Goal: Task Accomplishment & Management: Use online tool/utility

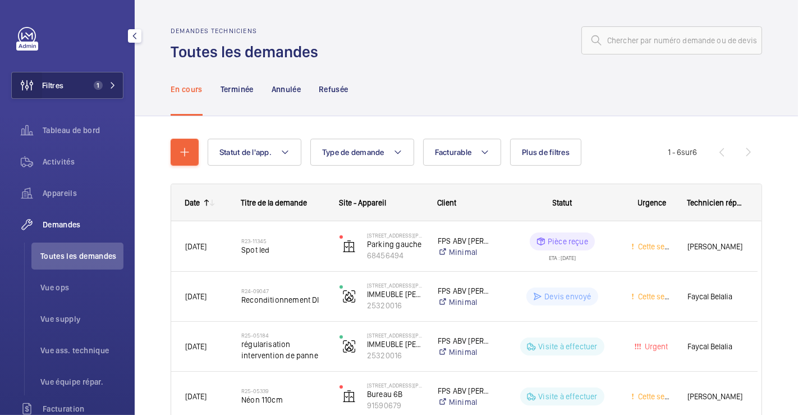
scroll to position [169, 0]
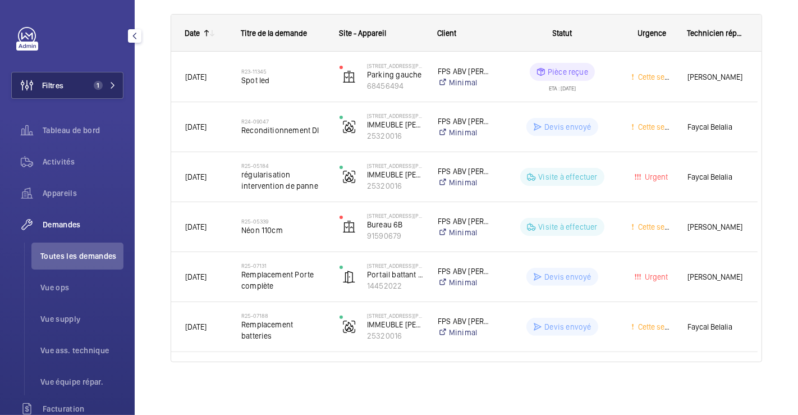
click at [70, 86] on button "Filtres 1" at bounding box center [67, 85] width 112 height 27
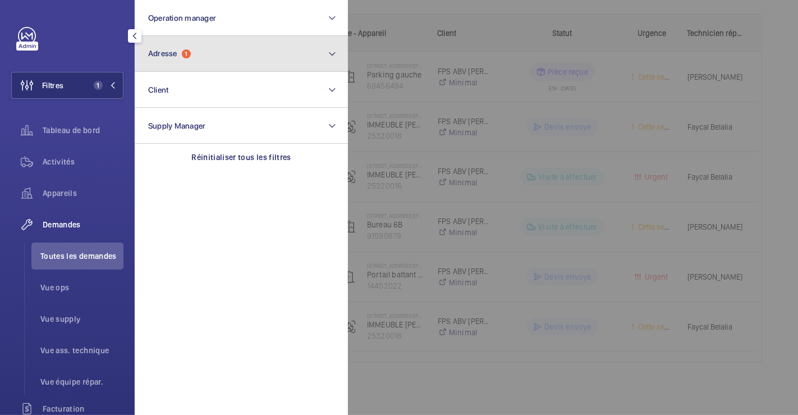
click at [187, 59] on button "Adresse 1" at bounding box center [241, 54] width 213 height 36
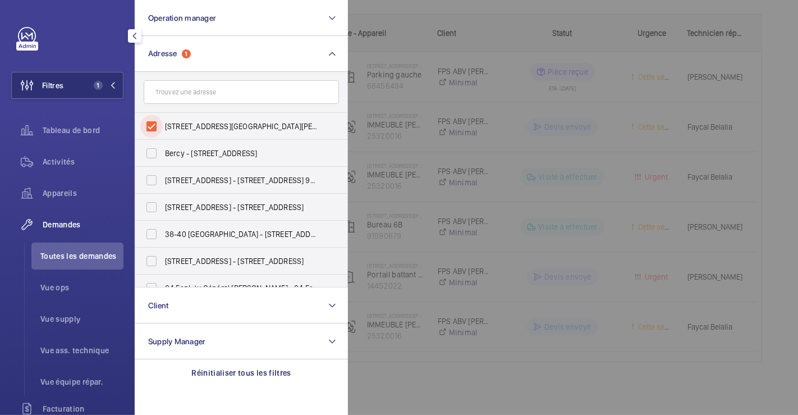
drag, startPoint x: 154, startPoint y: 124, endPoint x: 130, endPoint y: 116, distance: 25.4
click at [155, 124] on input "6 Rue Laferrière - 6 Rue Laferrière, PARIS 75009" at bounding box center [151, 126] width 22 height 22
checkbox input "false"
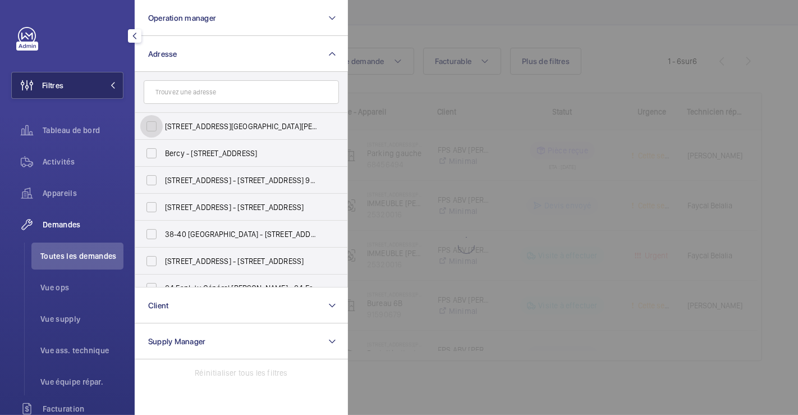
scroll to position [90, 0]
click at [60, 83] on span "Filtres" at bounding box center [52, 85] width 21 height 11
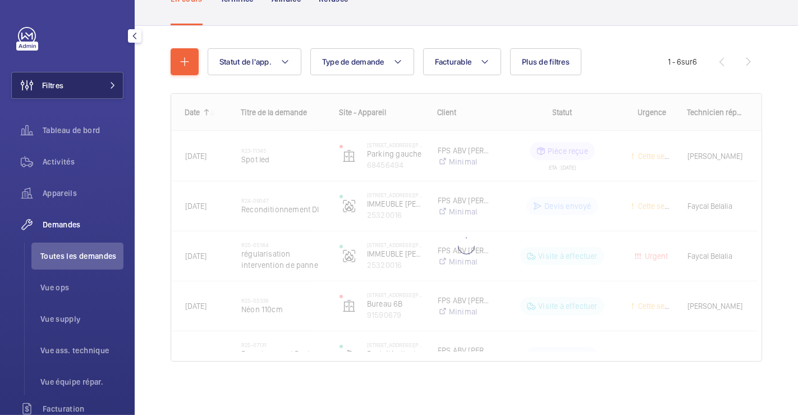
scroll to position [169, 0]
click at [56, 81] on span "Filtres" at bounding box center [52, 85] width 21 height 11
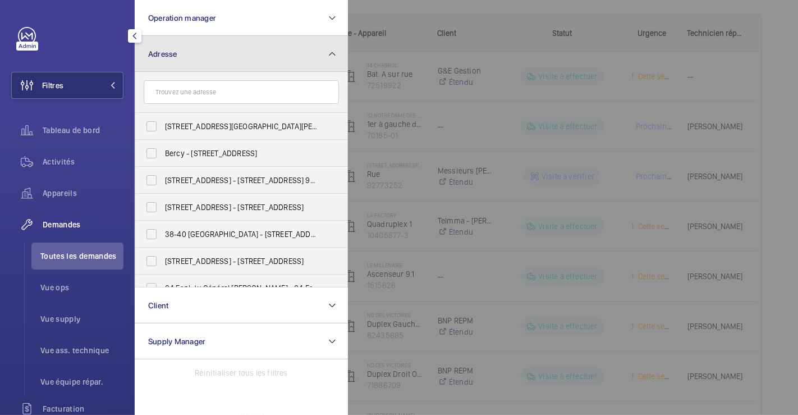
click at [223, 52] on button "Adresse" at bounding box center [241, 54] width 213 height 36
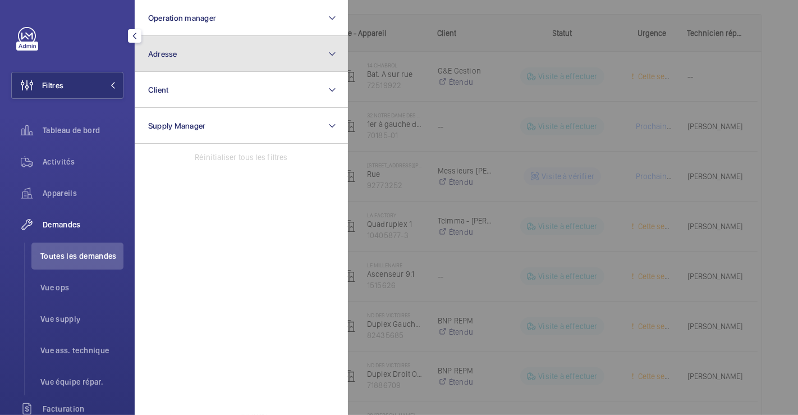
click at [217, 54] on button "Adresse" at bounding box center [241, 54] width 213 height 36
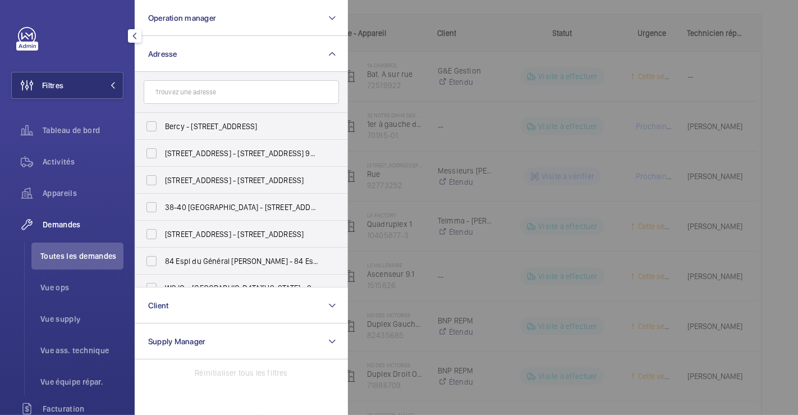
click at [203, 90] on input "text" at bounding box center [241, 92] width 195 height 24
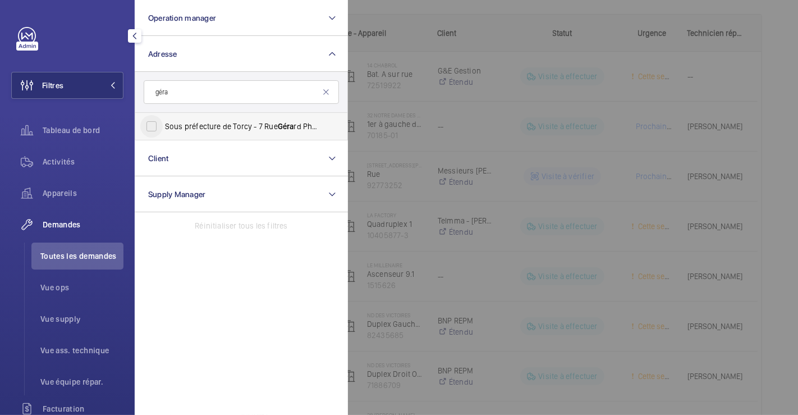
type input "géra"
click at [151, 120] on input "Sous préfecture de Torcy - 7 Rue Géra rd Philipe, TORCY 77200" at bounding box center [151, 126] width 22 height 22
checkbox input "true"
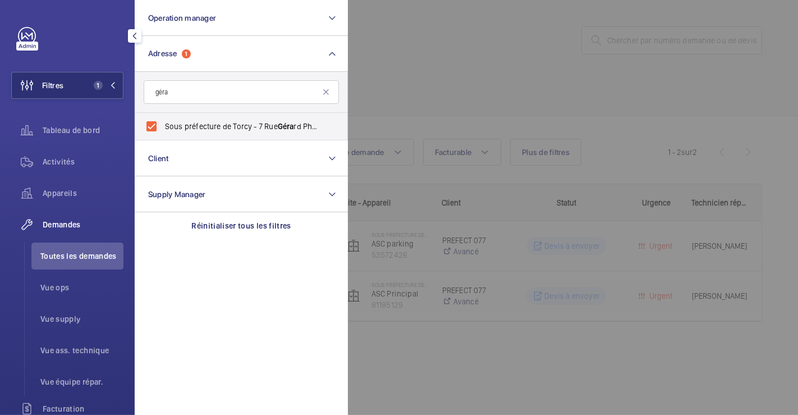
click at [539, 17] on div at bounding box center [747, 207] width 798 height 415
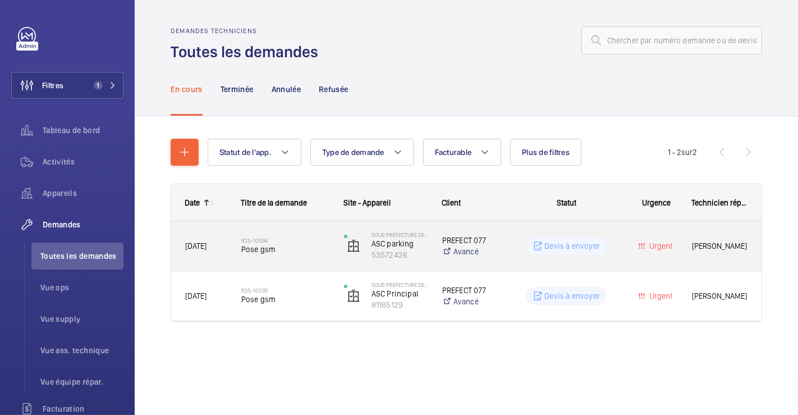
click at [312, 233] on div "R25-10594 Pose gsm" at bounding box center [285, 245] width 88 height 33
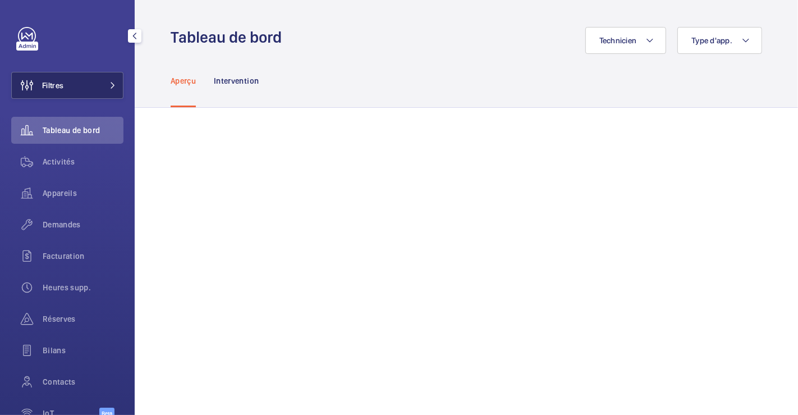
click at [91, 87] on button "Filtres" at bounding box center [67, 85] width 112 height 27
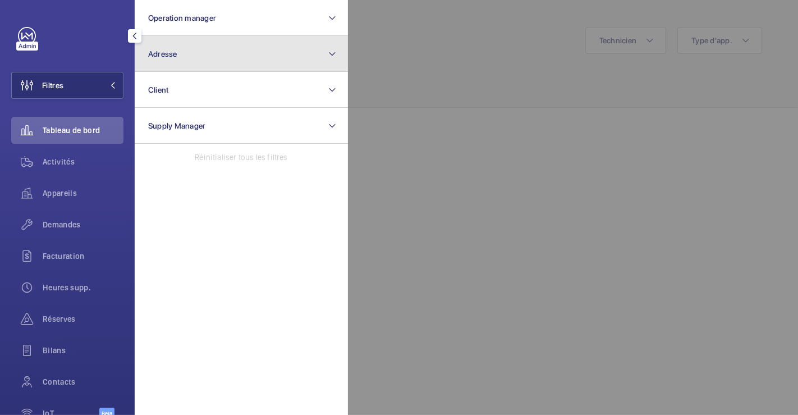
click at [189, 59] on button "Adresse" at bounding box center [241, 54] width 213 height 36
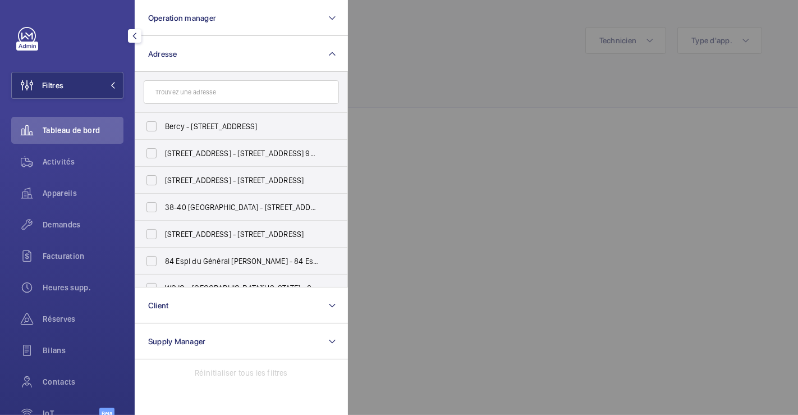
click at [197, 86] on input "text" at bounding box center [241, 92] width 195 height 24
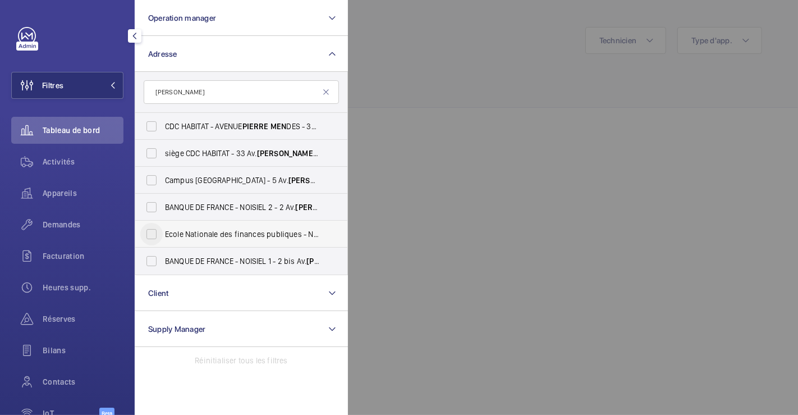
type input "pierre men"
drag, startPoint x: 150, startPoint y: 229, endPoint x: 163, endPoint y: 221, distance: 15.4
click at [151, 229] on input "Ecole Nationale des finances publiques - Noisiel - 9 Av. Pierre Men dès France,…" at bounding box center [151, 234] width 22 height 22
checkbox input "true"
click at [60, 220] on span "Demandes" at bounding box center [83, 224] width 81 height 11
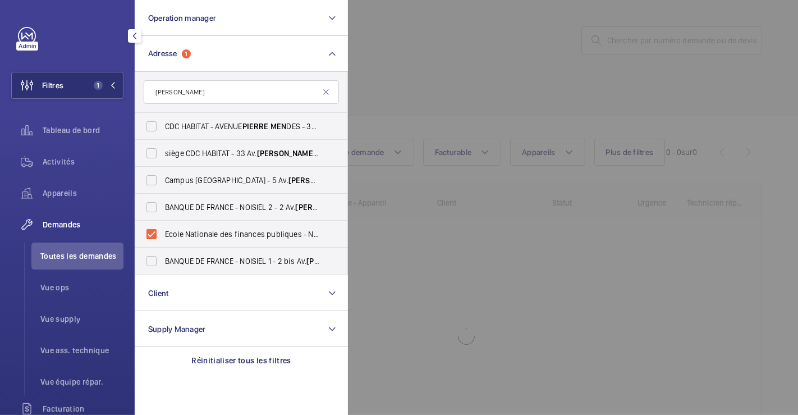
click at [485, 70] on div at bounding box center [747, 207] width 798 height 415
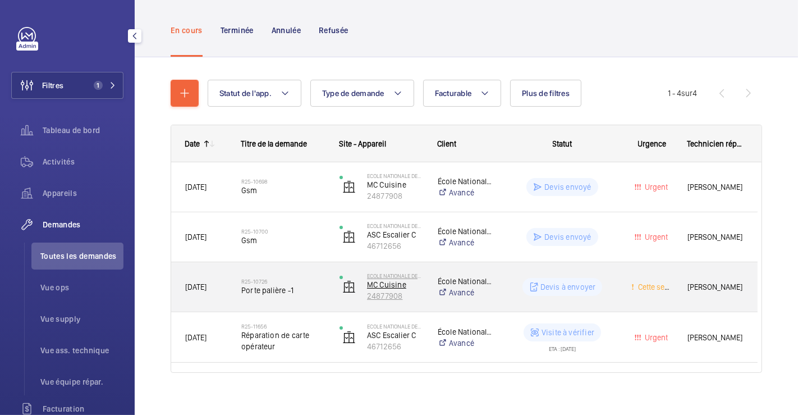
scroll to position [70, 0]
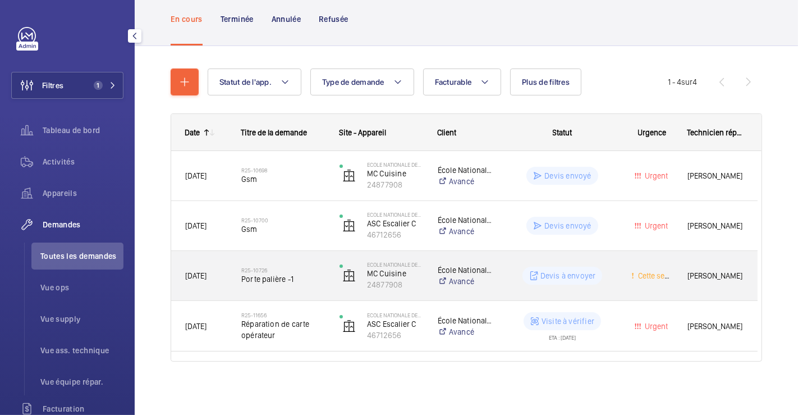
click at [307, 259] on div "R25-10726 Porte palière -1" at bounding box center [283, 275] width 84 height 33
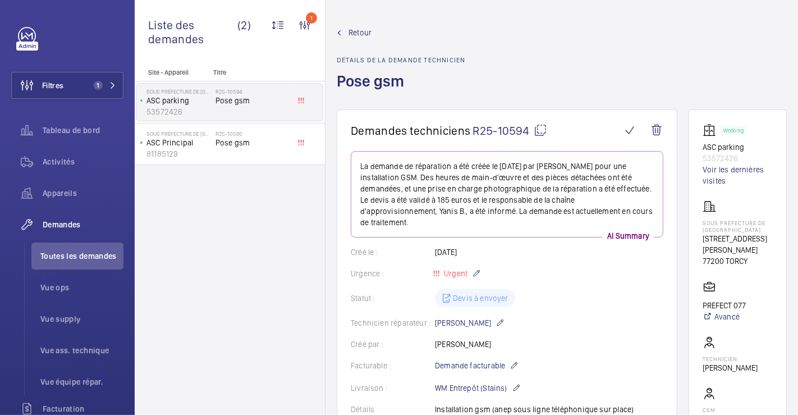
click at [361, 28] on span "Retour" at bounding box center [359, 32] width 23 height 11
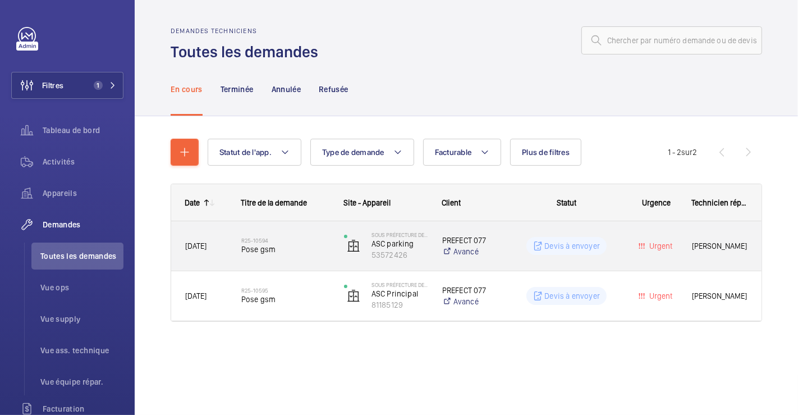
click at [288, 228] on div "R25-10594 Pose gsm" at bounding box center [279, 246] width 102 height 50
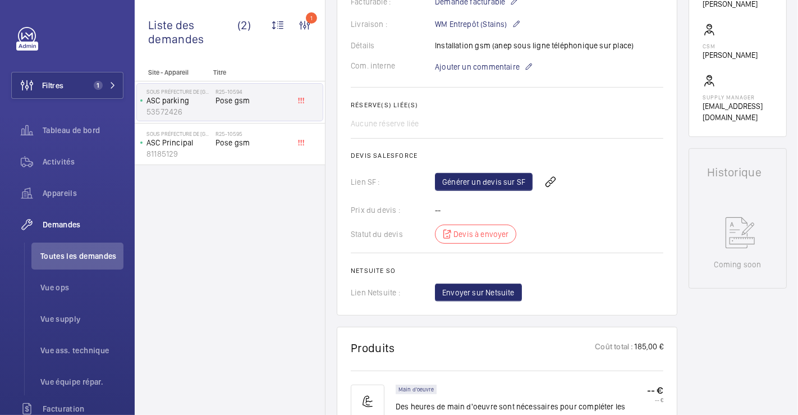
scroll to position [368, 0]
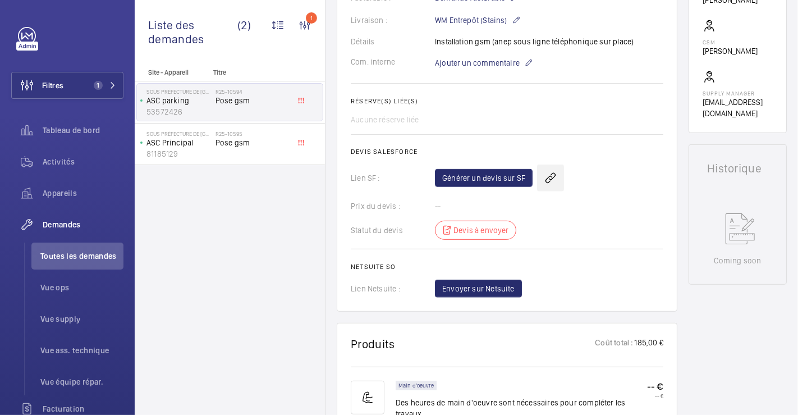
click at [553, 177] on wm-front-icon-button at bounding box center [550, 177] width 27 height 27
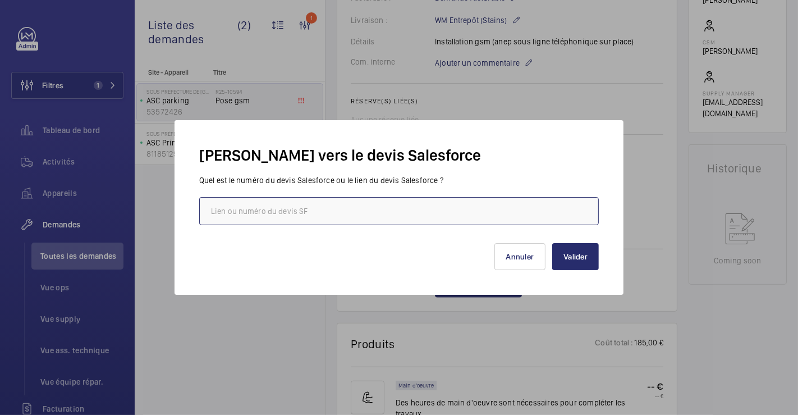
click at [393, 209] on input "text" at bounding box center [399, 211] width 400 height 28
paste input "https://wemaintain.lightning.force.com/lightning/r/Quote/0Q0SZ000007nEfJ0AU/view"
type input "https://wemaintain.lightning.force.com/lightning/r/Quote/0Q0SZ000007nEfJ0AU/view"
click at [588, 260] on button "Valider" at bounding box center [575, 256] width 47 height 27
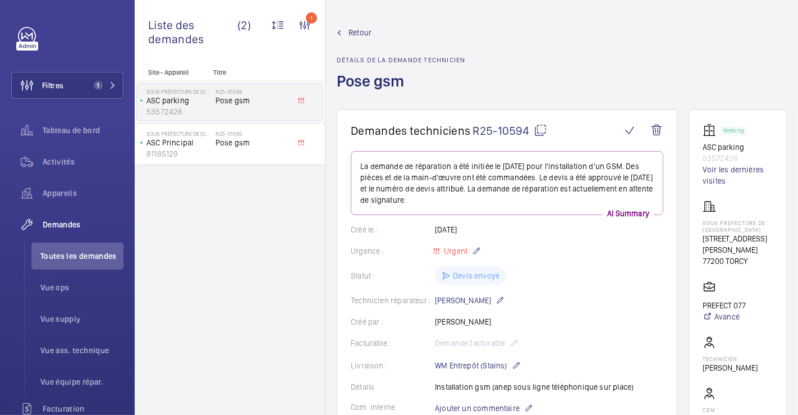
click at [367, 30] on span "Retour" at bounding box center [359, 32] width 23 height 11
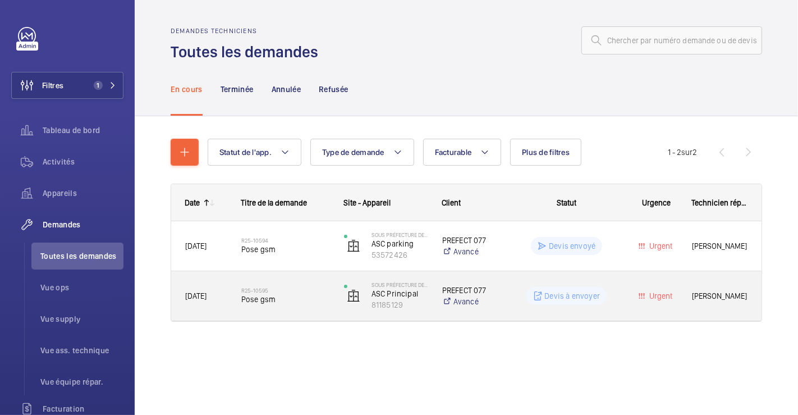
click at [513, 284] on div "Devis à envoyer" at bounding box center [560, 296] width 122 height 40
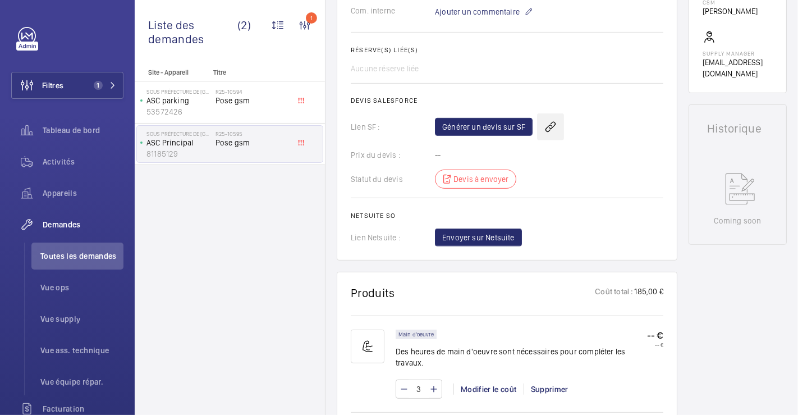
scroll to position [419, 0]
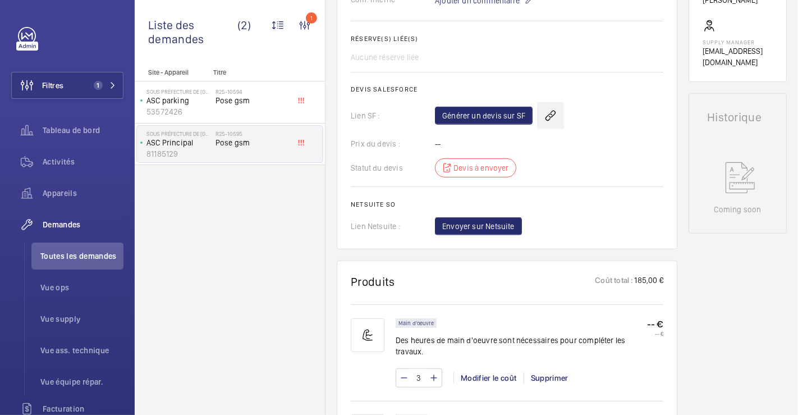
click at [551, 122] on wm-front-icon-button at bounding box center [550, 115] width 27 height 27
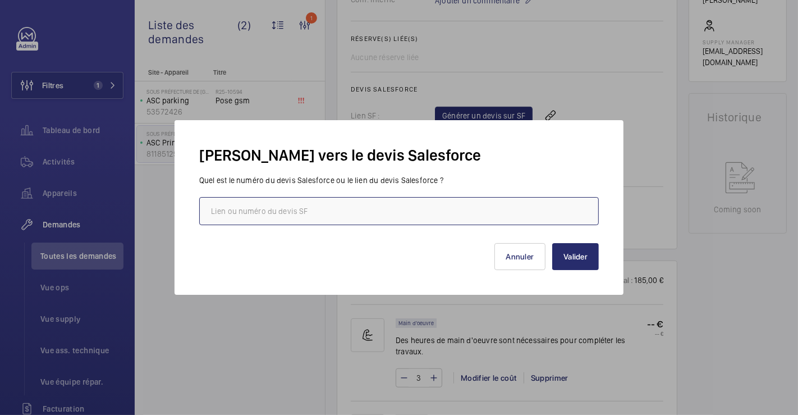
click at [391, 213] on input "text" at bounding box center [399, 211] width 400 height 28
paste input "https://wemaintain.lightning.force.com/lightning/r/Quote/0Q0SZ000007nEfJ0AU/view"
type input "https://wemaintain.lightning.force.com/lightning/r/Quote/0Q0SZ000007nEfJ0AU/view"
click at [577, 255] on button "Valider" at bounding box center [575, 256] width 47 height 27
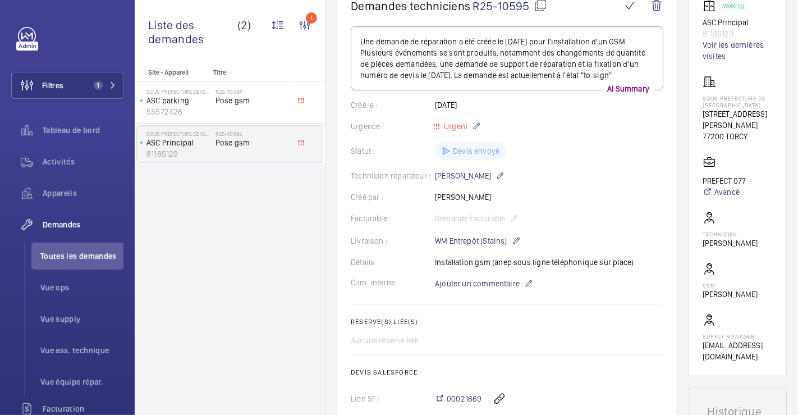
scroll to position [0, 0]
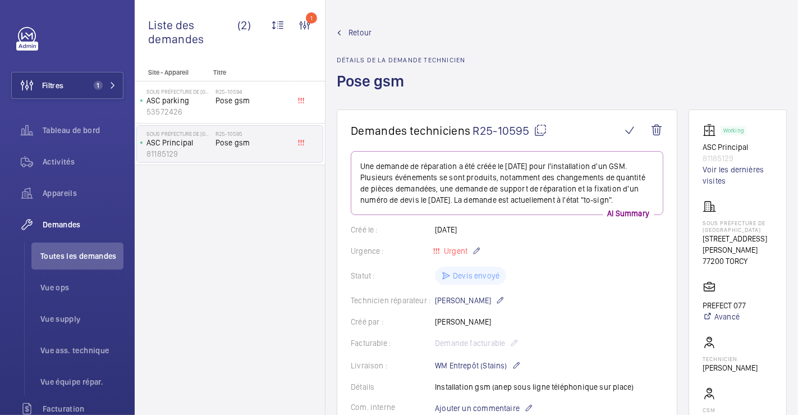
click at [356, 33] on span "Retour" at bounding box center [359, 32] width 23 height 11
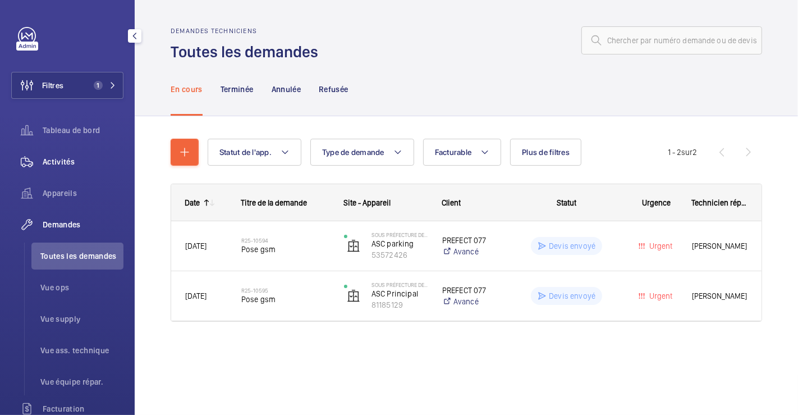
click at [67, 160] on span "Activités" at bounding box center [83, 161] width 81 height 11
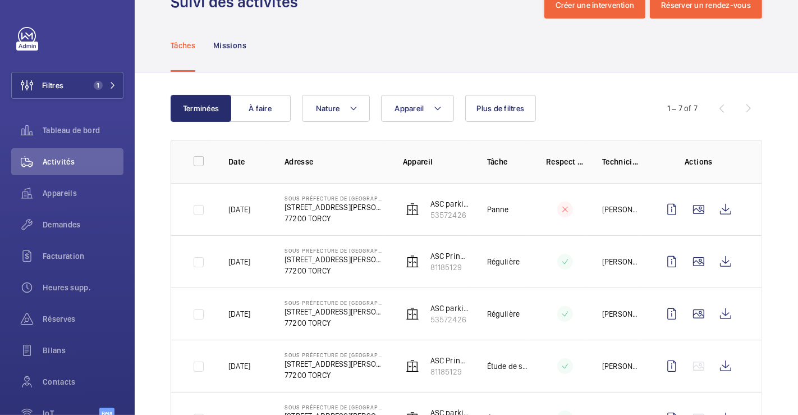
scroll to position [62, 0]
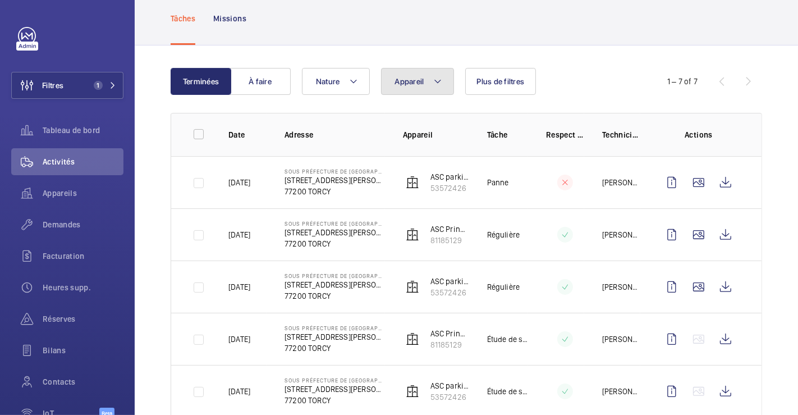
click at [438, 82] on mat-icon at bounding box center [437, 81] width 9 height 13
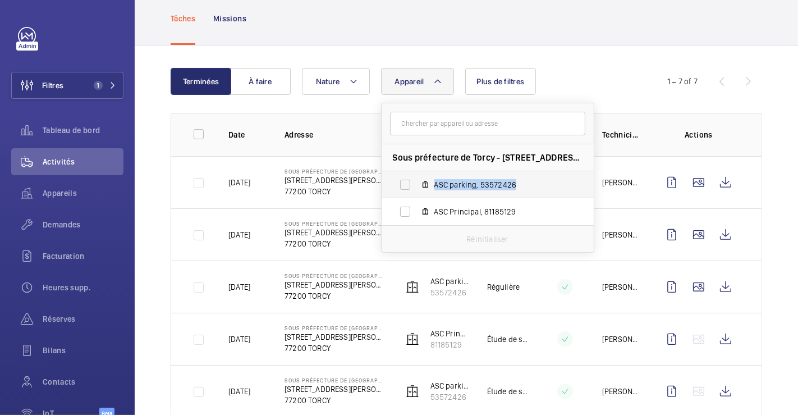
drag, startPoint x: 532, startPoint y: 187, endPoint x: 431, endPoint y: 183, distance: 100.5
click at [431, 183] on label "ASC parking, 53572426" at bounding box center [479, 184] width 194 height 27
copy span "ASC parking, 53572426"
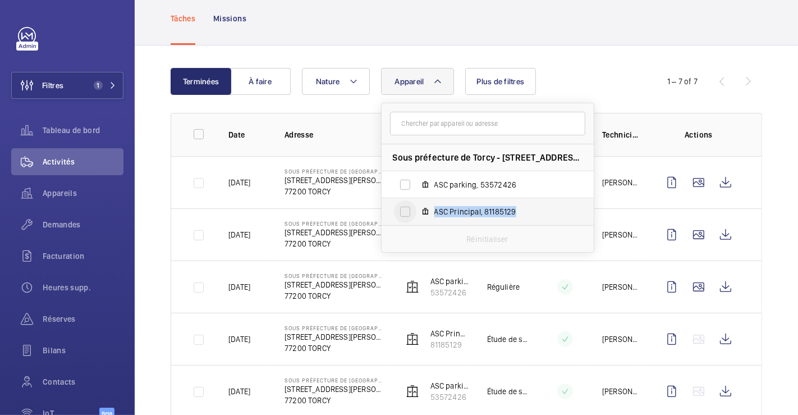
drag, startPoint x: 526, startPoint y: 212, endPoint x: 412, endPoint y: 215, distance: 113.4
click at [412, 215] on div "ASC Principal, 81185129" at bounding box center [405, 211] width 22 height 22
copy div "ASC Principal, 81185129"
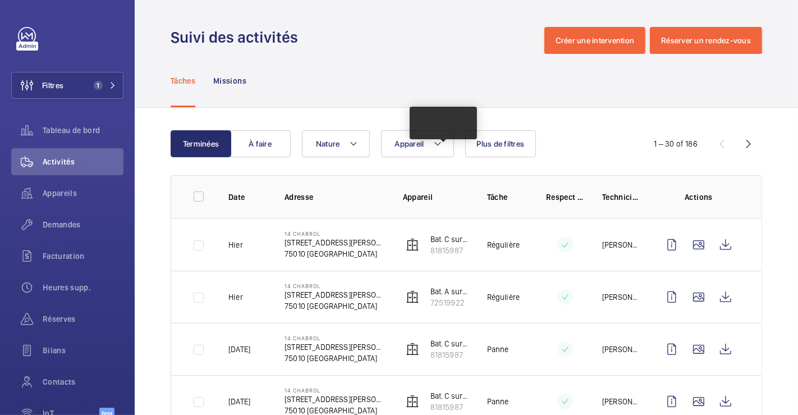
scroll to position [293, 0]
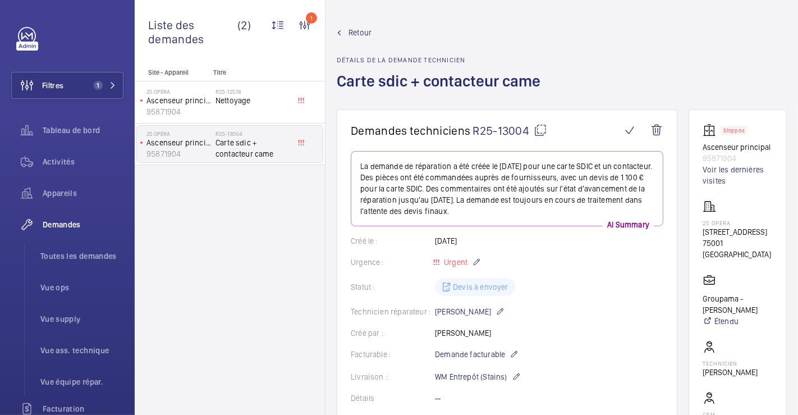
click at [358, 31] on span "Retour" at bounding box center [359, 32] width 23 height 11
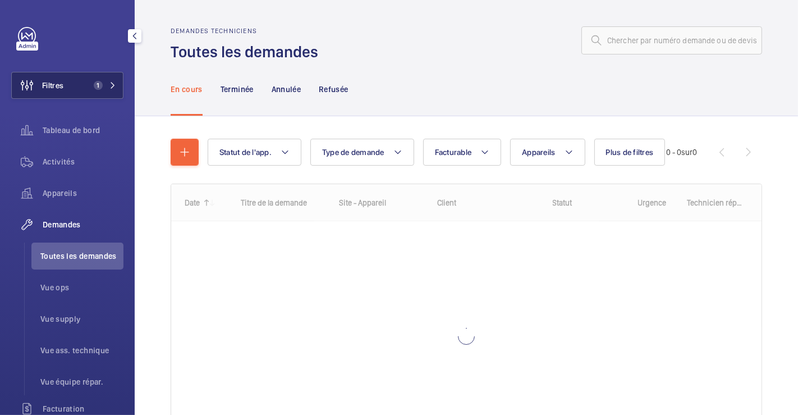
click at [57, 84] on span "Filtres" at bounding box center [52, 85] width 21 height 11
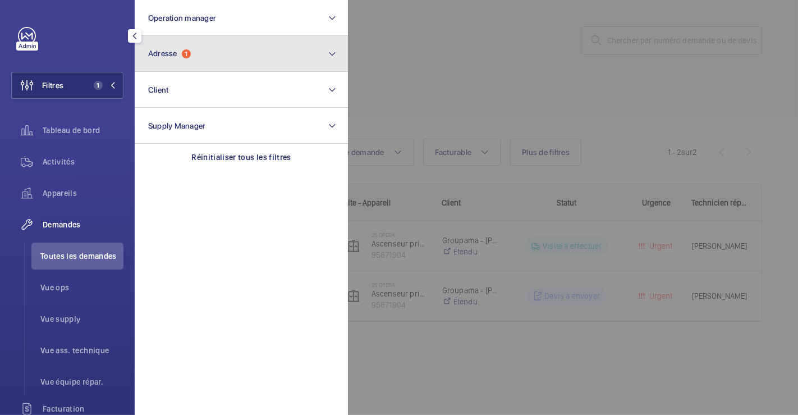
click at [180, 52] on span "Adresse 1" at bounding box center [169, 54] width 43 height 10
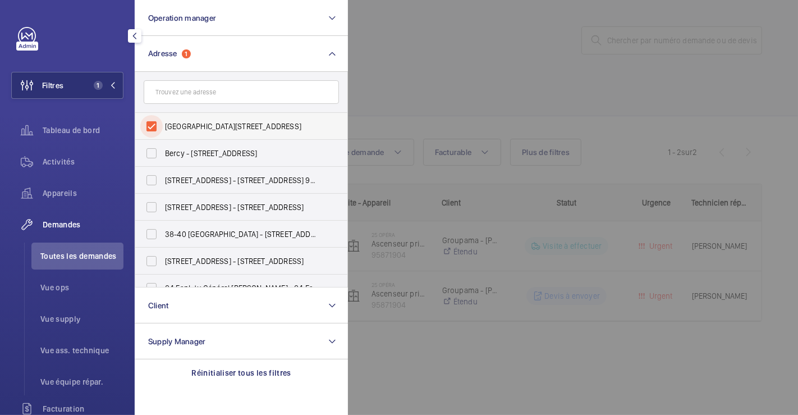
click at [155, 126] on input "[GEOGRAPHIC_DATA][STREET_ADDRESS]" at bounding box center [151, 126] width 22 height 22
checkbox input "false"
click at [510, 65] on div at bounding box center [747, 207] width 798 height 415
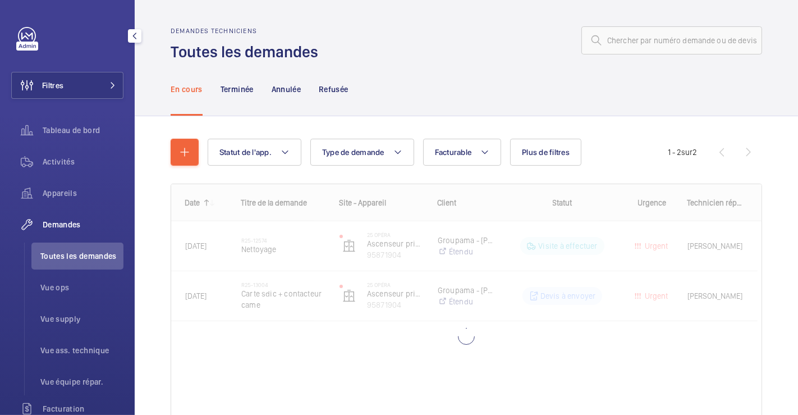
drag, startPoint x: 71, startPoint y: 88, endPoint x: 123, endPoint y: 82, distance: 52.5
click at [71, 87] on button "Filtres" at bounding box center [67, 85] width 112 height 27
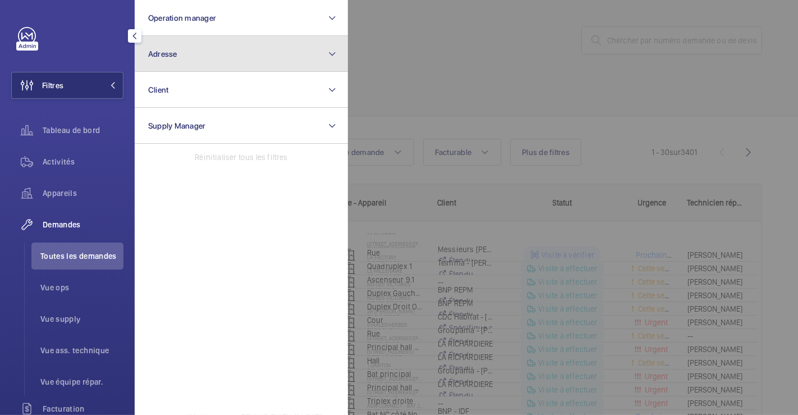
click at [205, 56] on button "Adresse" at bounding box center [241, 54] width 213 height 36
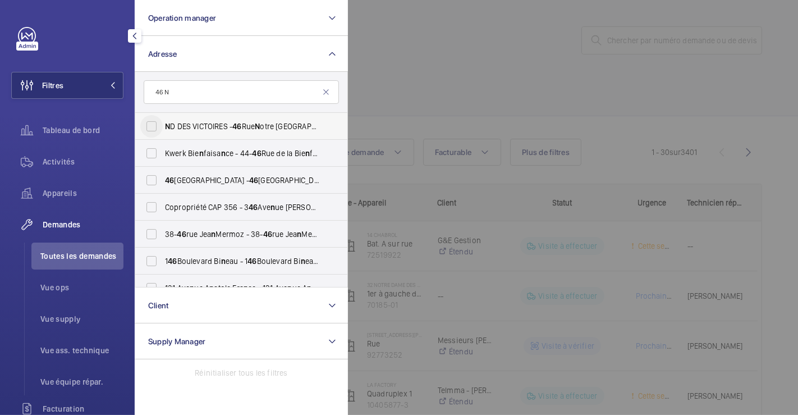
type input "46 N"
click at [149, 127] on input "N D DES VICTOIRES - [STREET_ADDRESS]" at bounding box center [151, 126] width 22 height 22
checkbox input "true"
click at [470, 89] on div at bounding box center [747, 207] width 798 height 415
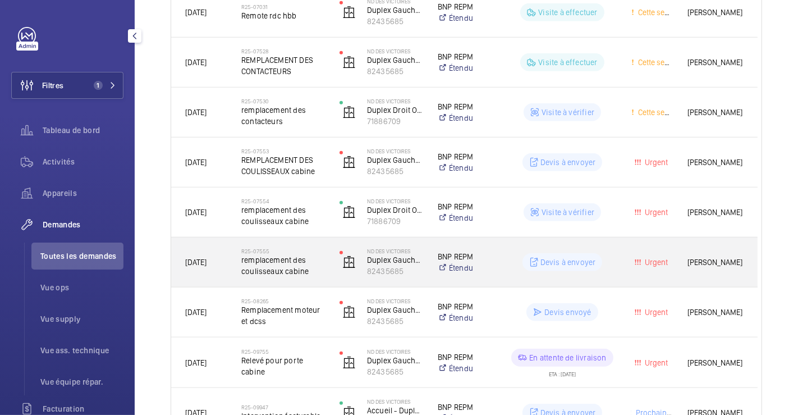
scroll to position [622, 0]
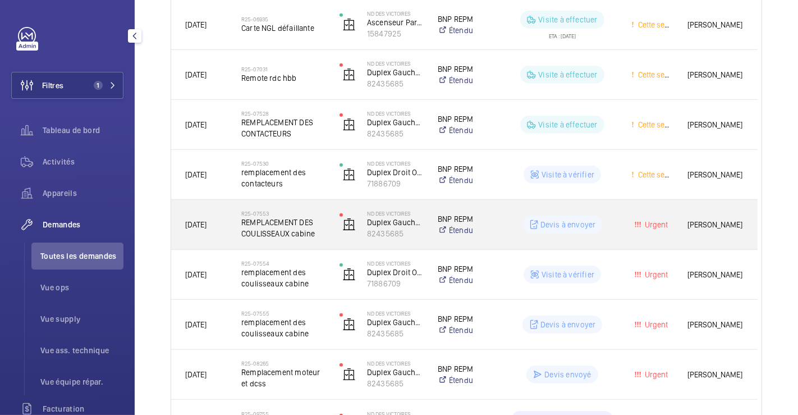
click at [293, 203] on div "R25-07553 REMPLACEMENT DES COULISSEAUX cabine" at bounding box center [276, 224] width 97 height 50
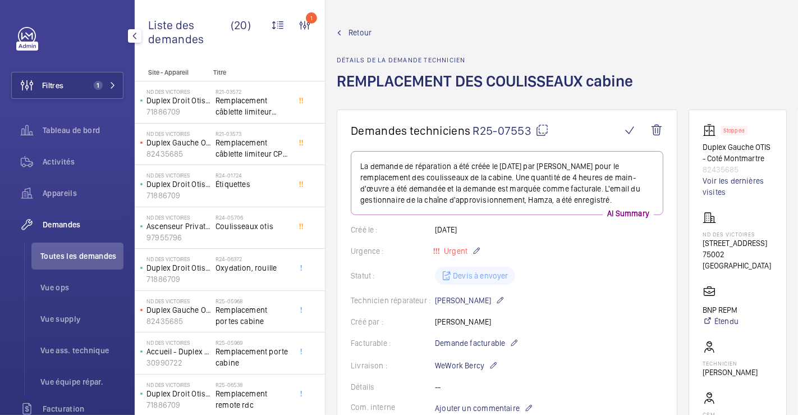
click at [362, 31] on span "Retour" at bounding box center [359, 32] width 23 height 11
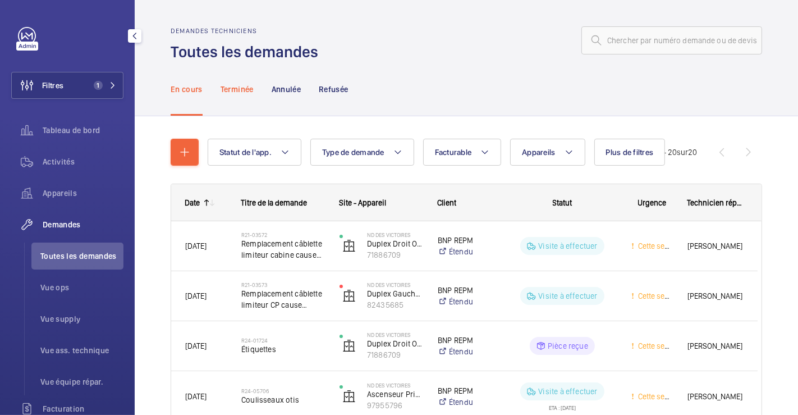
click at [229, 85] on p "Terminée" at bounding box center [237, 89] width 33 height 11
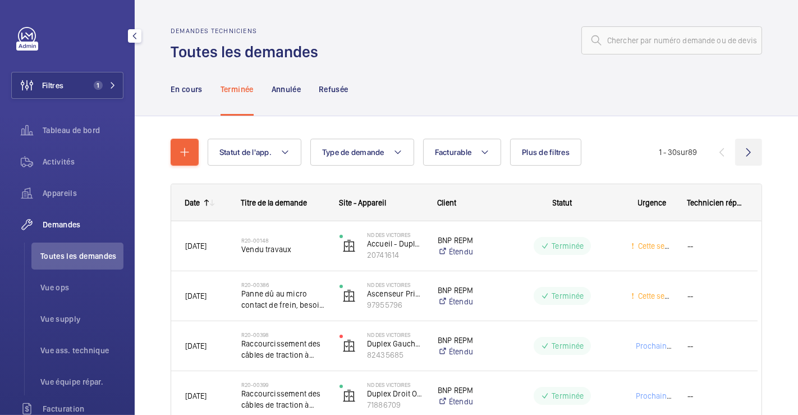
click at [739, 155] on wm-front-icon-button at bounding box center [748, 152] width 27 height 27
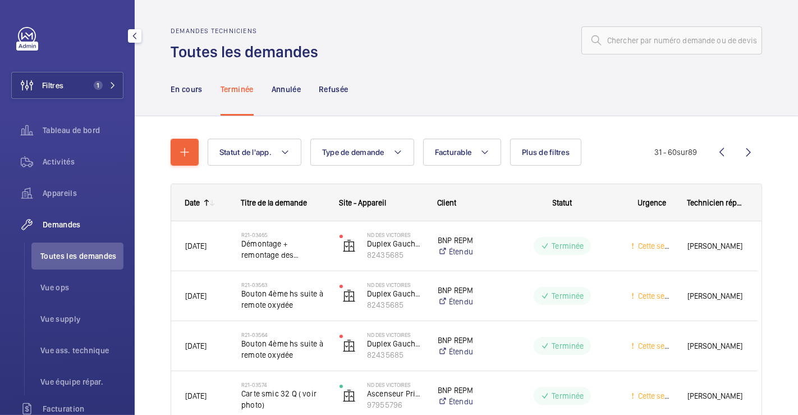
drag, startPoint x: 182, startPoint y: 89, endPoint x: 204, endPoint y: 105, distance: 26.8
click at [182, 88] on p "En cours" at bounding box center [187, 89] width 32 height 11
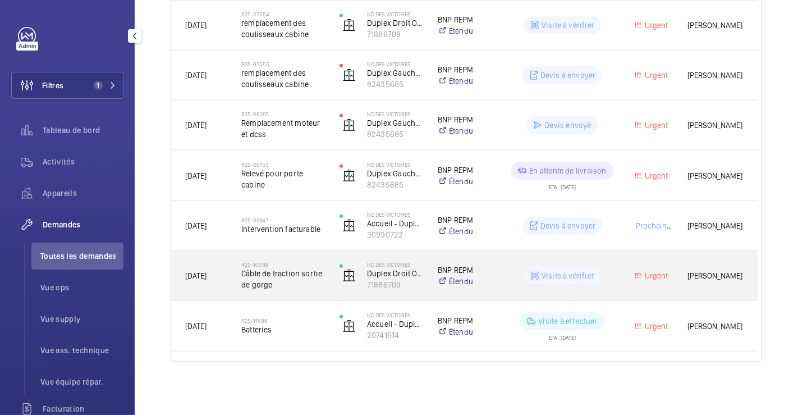
scroll to position [809, 0]
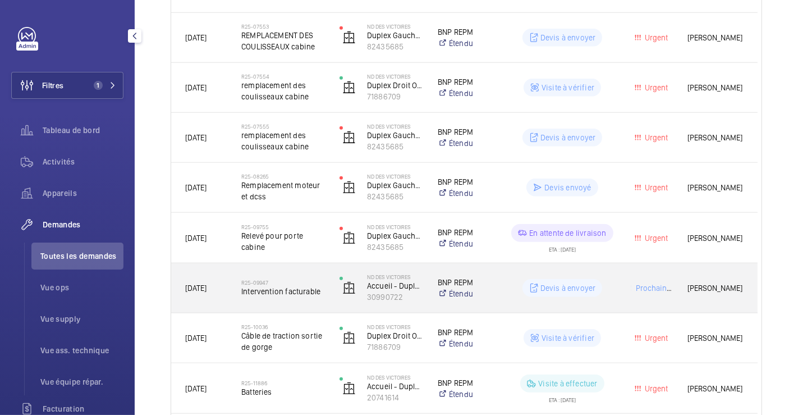
click at [296, 272] on div "R25-09947 Intervention facturable" at bounding box center [283, 288] width 84 height 33
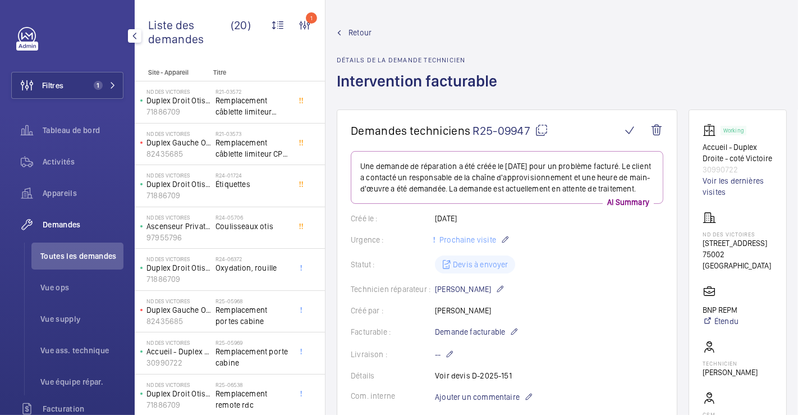
click at [349, 31] on span "Retour" at bounding box center [359, 32] width 23 height 11
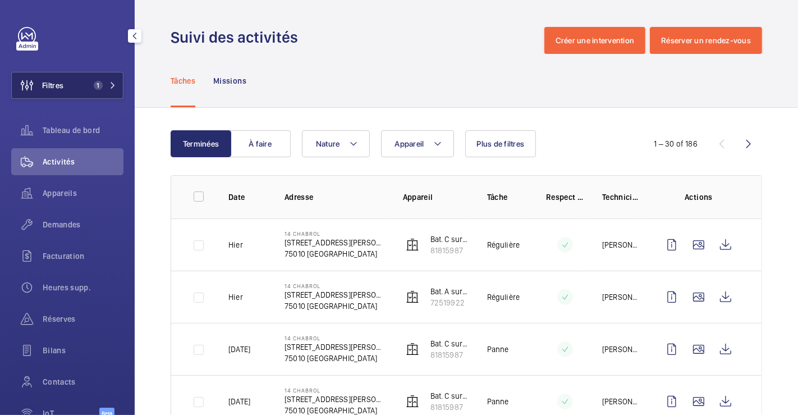
scroll to position [293, 0]
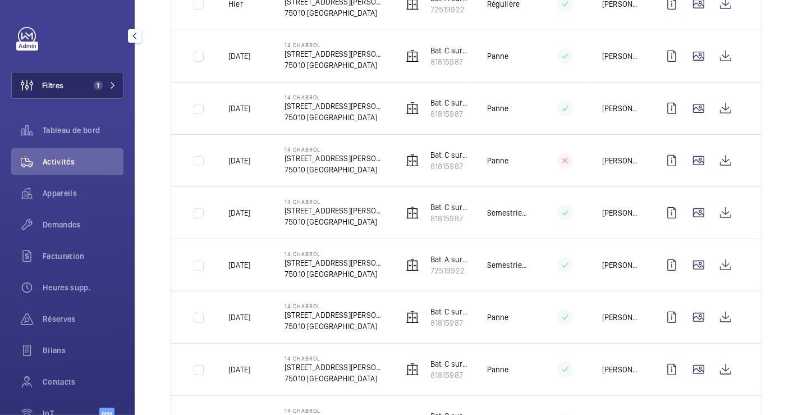
drag, startPoint x: 72, startPoint y: 91, endPoint x: 86, endPoint y: 86, distance: 15.3
click at [72, 90] on button "Filtres 1" at bounding box center [67, 85] width 112 height 27
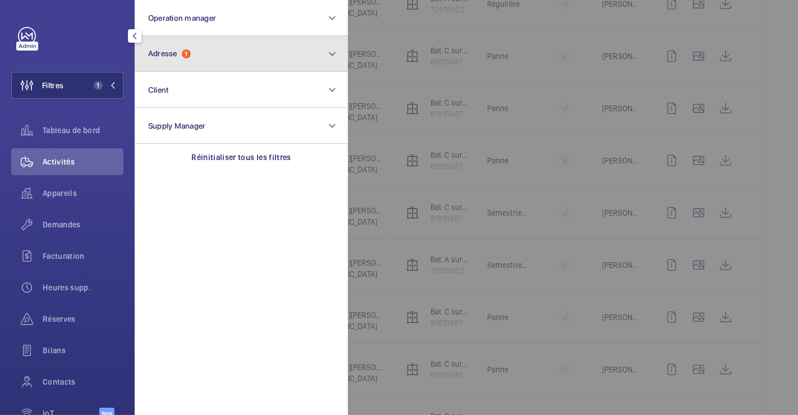
click at [336, 50] on button "Adresse 1" at bounding box center [241, 54] width 213 height 36
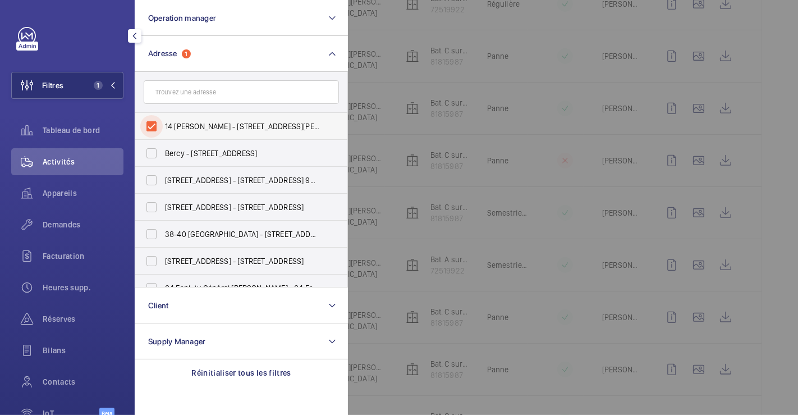
drag, startPoint x: 155, startPoint y: 126, endPoint x: 238, endPoint y: 120, distance: 83.8
click at [156, 126] on input "14 Chabrol - 14 Rue de Chabrol, 75010 PARIS, PARIS 75010" at bounding box center [151, 126] width 22 height 22
checkbox input "false"
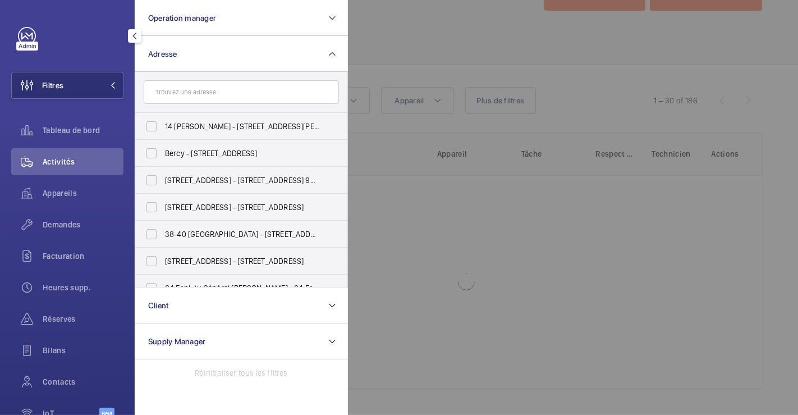
click at [502, 110] on div at bounding box center [747, 207] width 798 height 415
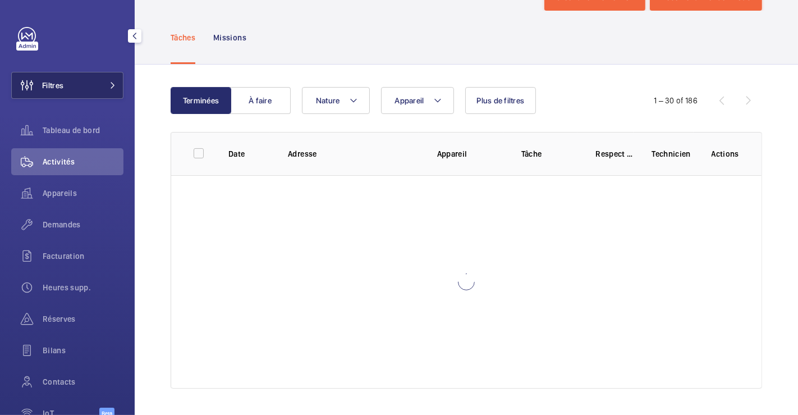
click at [70, 84] on button "Filtres" at bounding box center [67, 85] width 112 height 27
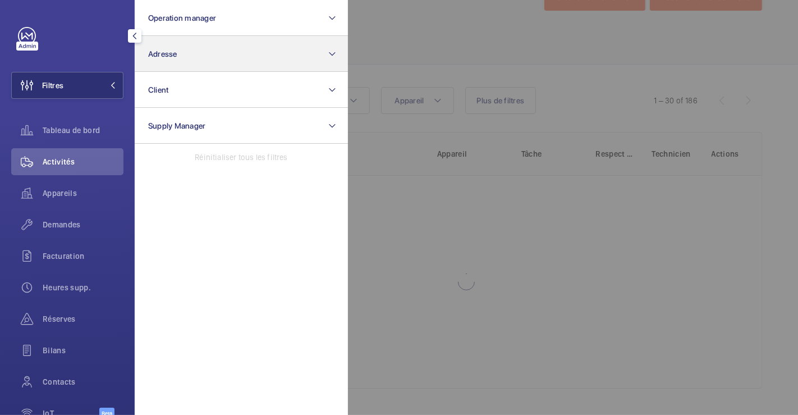
scroll to position [293, 0]
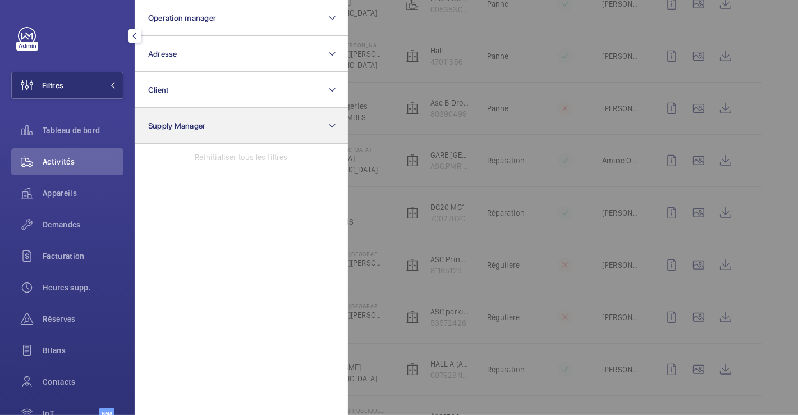
drag, startPoint x: 66, startPoint y: 223, endPoint x: 229, endPoint y: 127, distance: 189.4
click at [66, 223] on span "Demandes" at bounding box center [83, 224] width 81 height 11
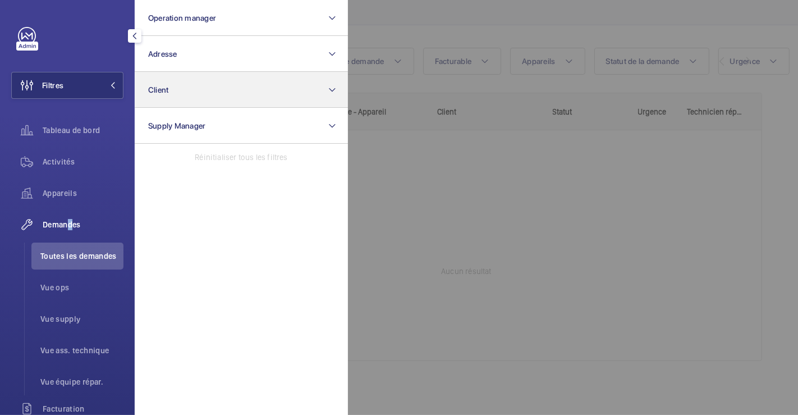
scroll to position [90, 0]
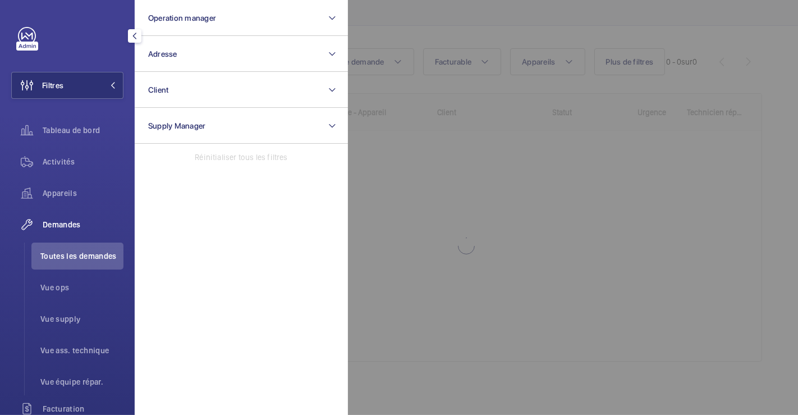
click at [486, 244] on div at bounding box center [747, 207] width 798 height 415
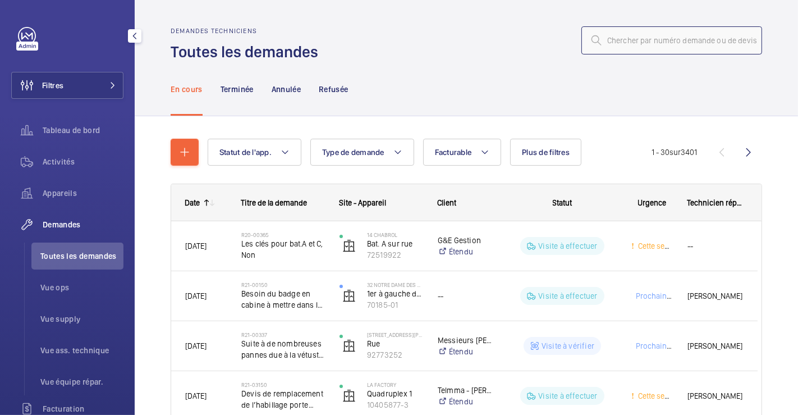
click at [667, 40] on input "text" at bounding box center [671, 40] width 181 height 28
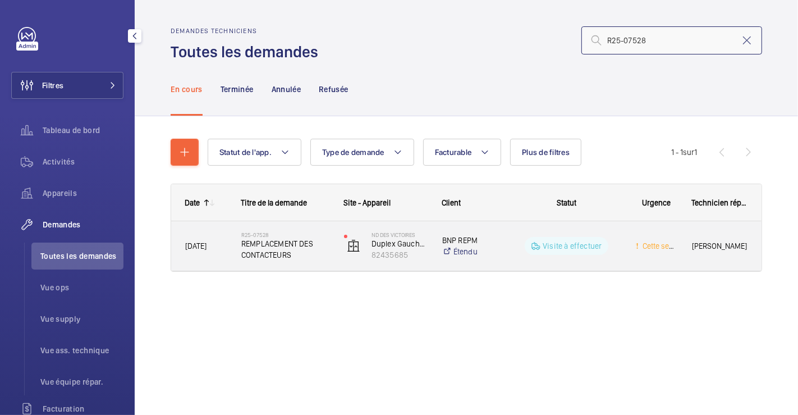
type input "R25-07528"
click at [331, 226] on div "ND DES VICTOIRES Duplex Gauche OTIS - Coté Montmartre 82435685" at bounding box center [378, 246] width 97 height 46
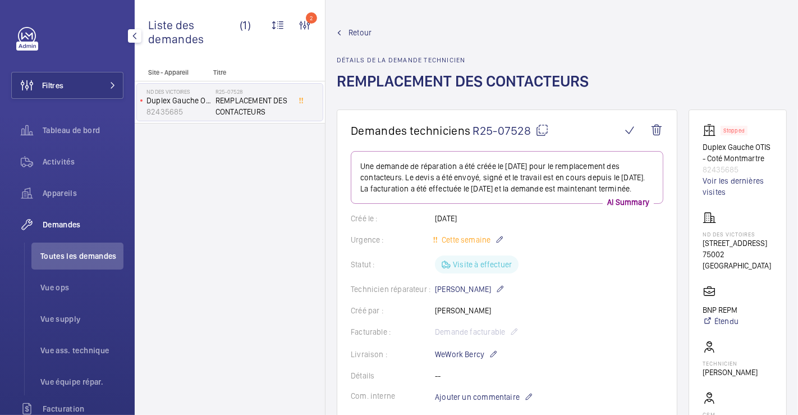
click at [357, 33] on span "Retour" at bounding box center [359, 32] width 23 height 11
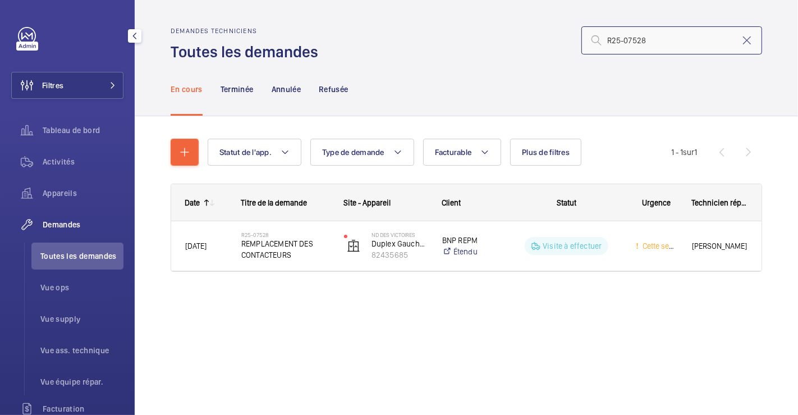
click at [651, 40] on input "R25-07528" at bounding box center [671, 40] width 181 height 28
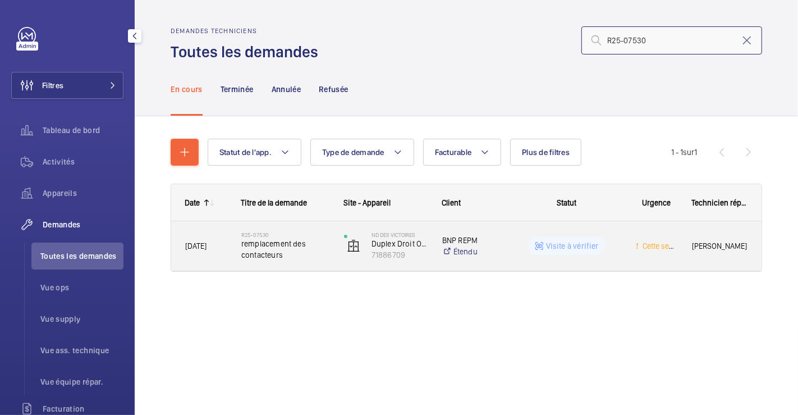
type input "R25-07530"
click at [316, 222] on div "R25-07530 remplacement des contacteurs" at bounding box center [279, 246] width 102 height 50
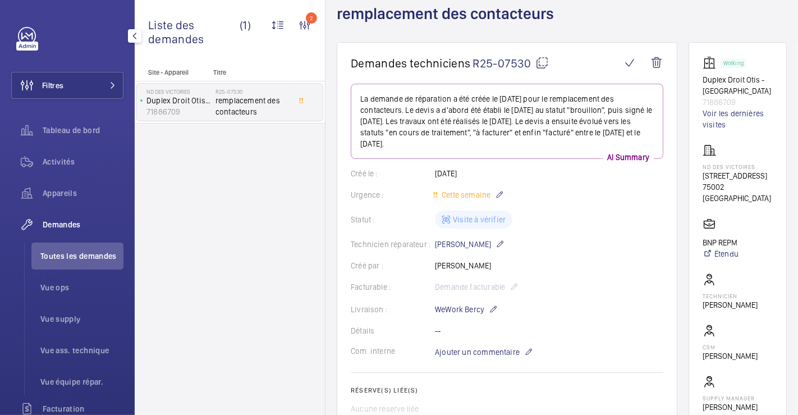
scroll to position [187, 0]
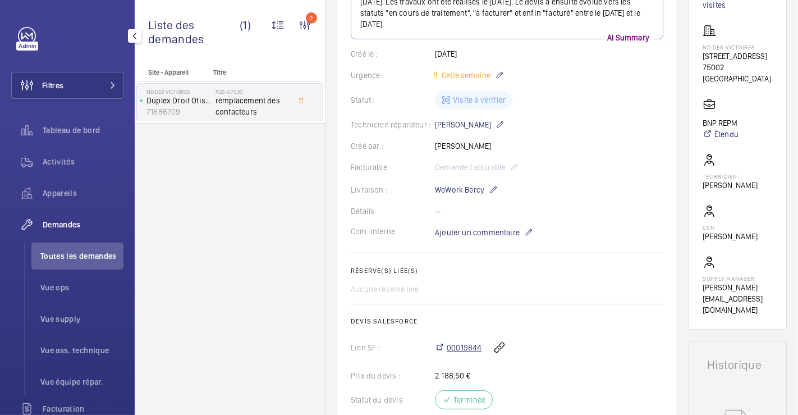
click at [470, 345] on span "00019844" at bounding box center [464, 347] width 35 height 11
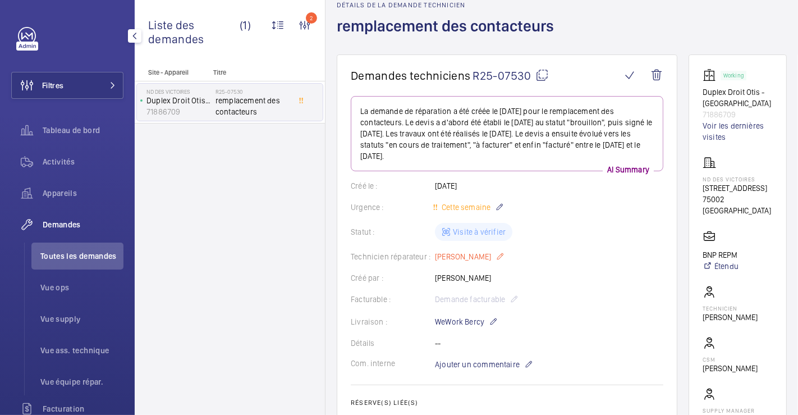
scroll to position [0, 0]
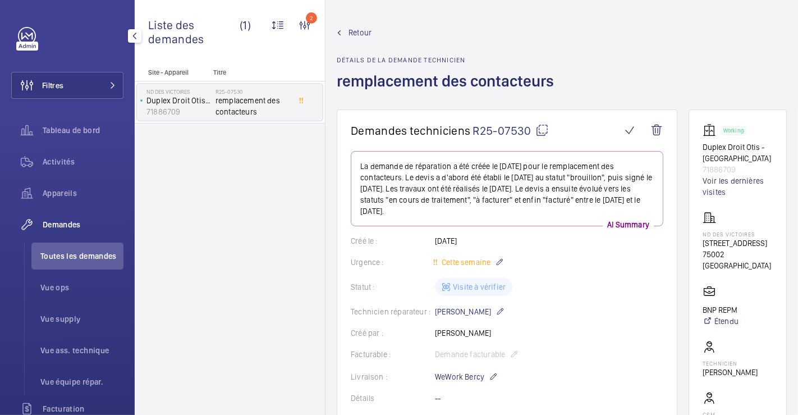
click at [352, 31] on span "Retour" at bounding box center [359, 32] width 23 height 11
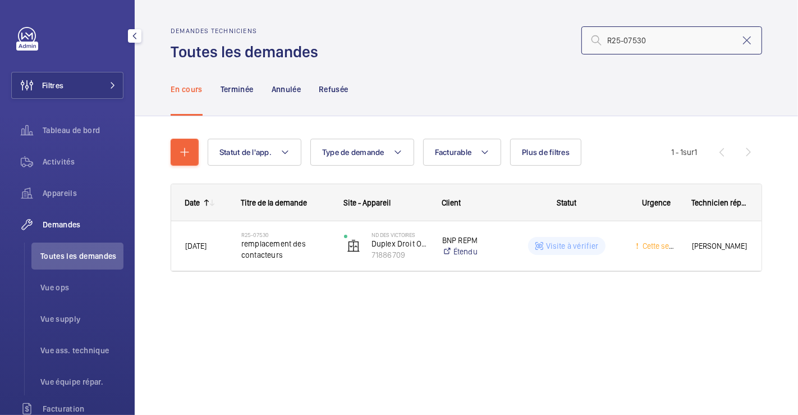
click at [655, 40] on input "R25-07530" at bounding box center [671, 40] width 181 height 28
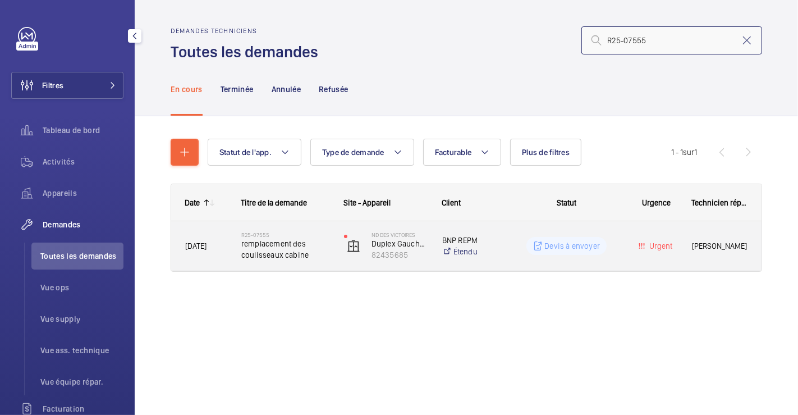
type input "R25-07555"
click at [310, 228] on div "R25-07555 remplacement des coulisseaux cabine" at bounding box center [279, 246] width 102 height 50
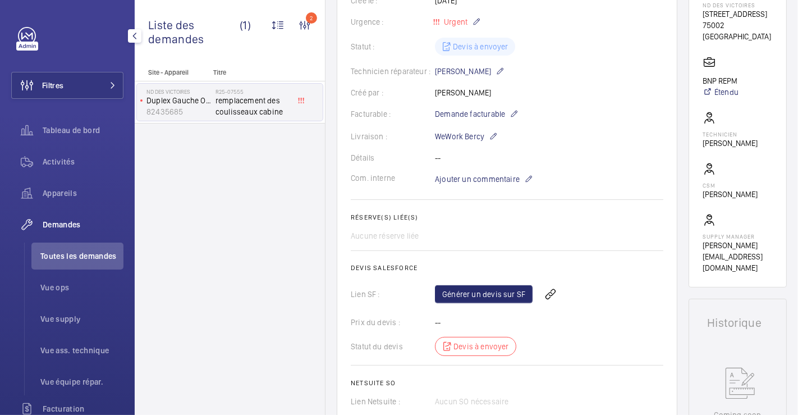
scroll to position [345, 0]
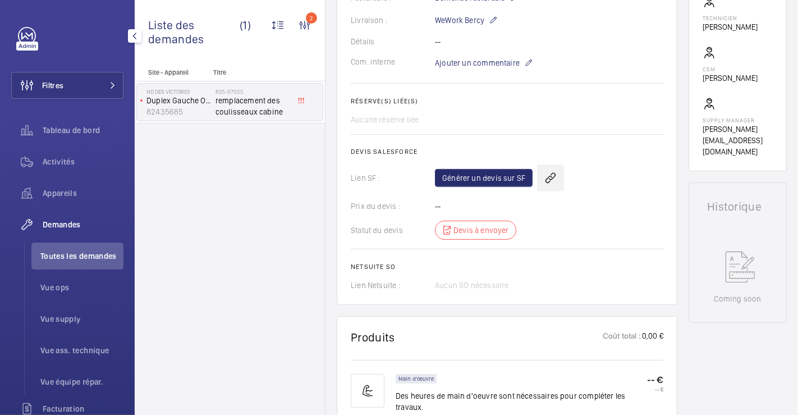
click at [548, 178] on wm-front-icon-button at bounding box center [550, 177] width 27 height 27
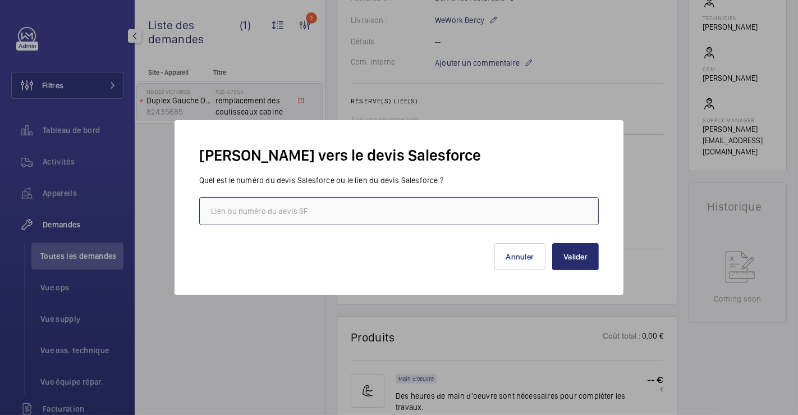
click at [366, 202] on input "text" at bounding box center [399, 211] width 400 height 28
paste input "https://wemaintain.lightning.force.com/lightning/r/Quote/0Q0SZ000005IKAH0A4/view"
type input "https://wemaintain.lightning.force.com/lightning/r/Quote/0Q0SZ000005IKAH0A4/view"
click at [577, 251] on button "Valider" at bounding box center [575, 256] width 47 height 27
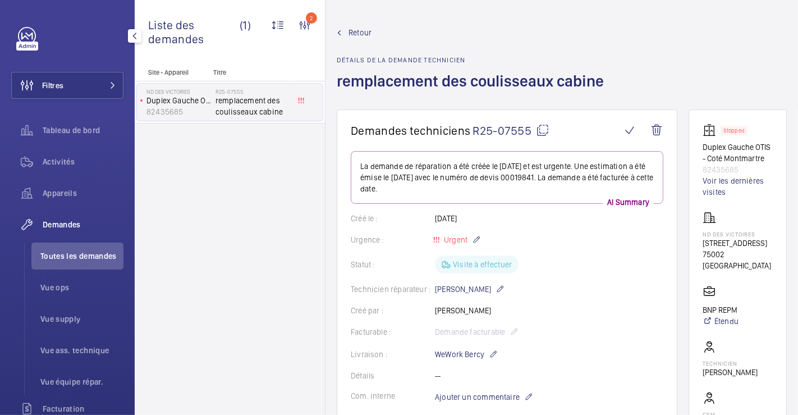
click at [362, 31] on span "Retour" at bounding box center [359, 32] width 23 height 11
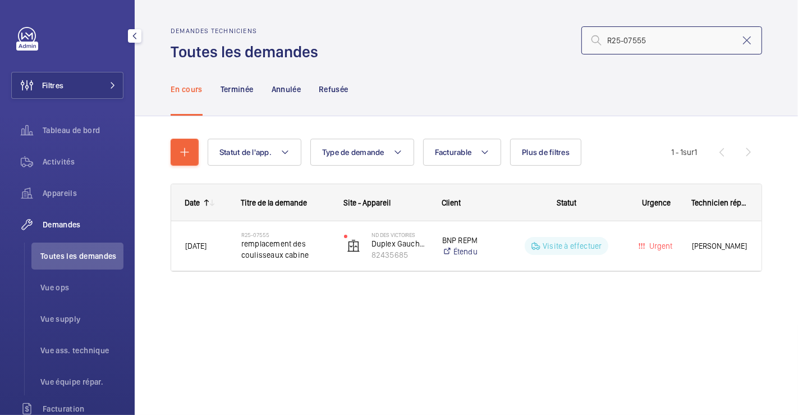
click at [648, 43] on input "R25-07555" at bounding box center [671, 40] width 181 height 28
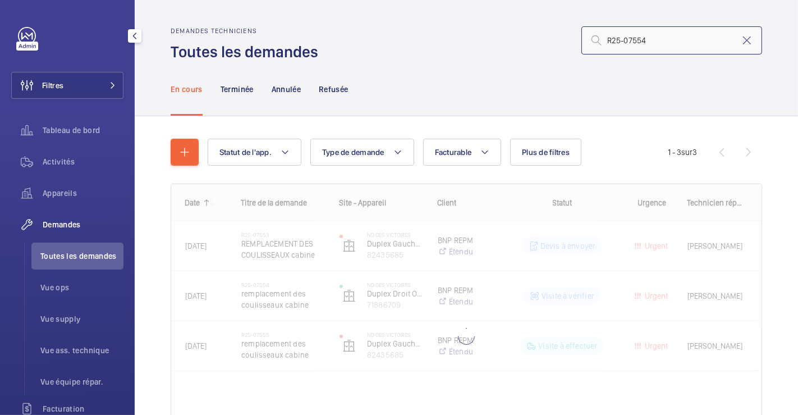
type input "R25-07554"
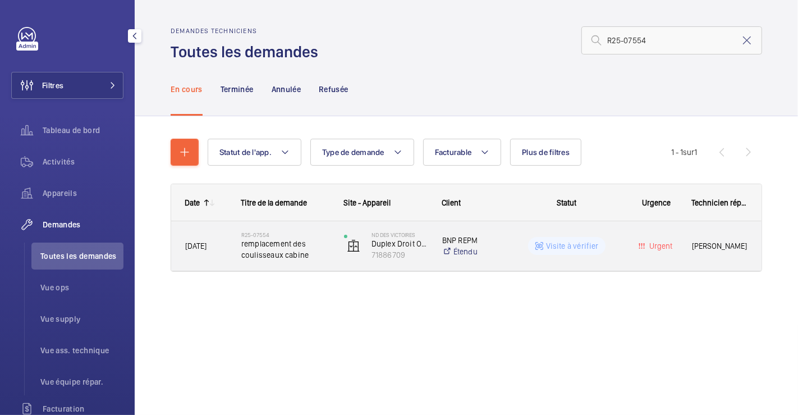
click at [306, 230] on div "R25-07554 remplacement des coulisseaux cabine" at bounding box center [285, 245] width 88 height 33
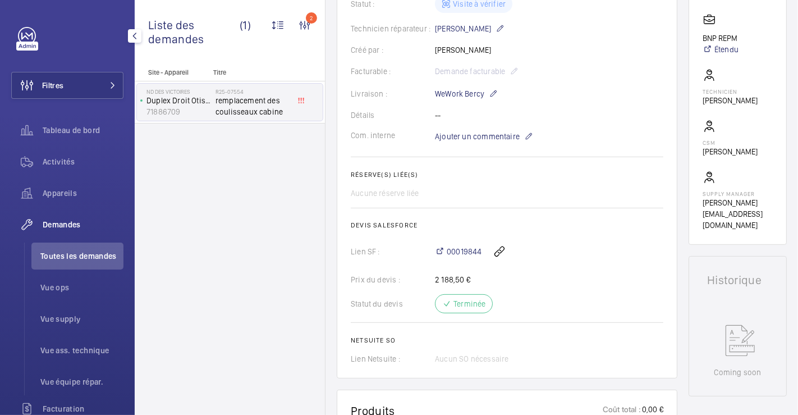
scroll to position [22, 0]
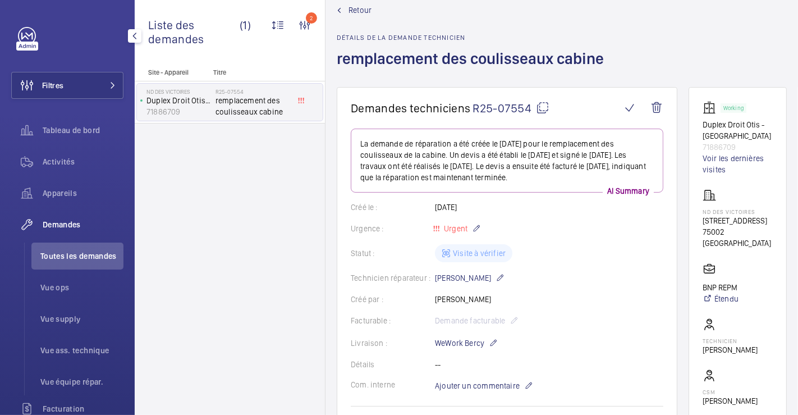
click at [357, 10] on span "Retour" at bounding box center [359, 9] width 23 height 11
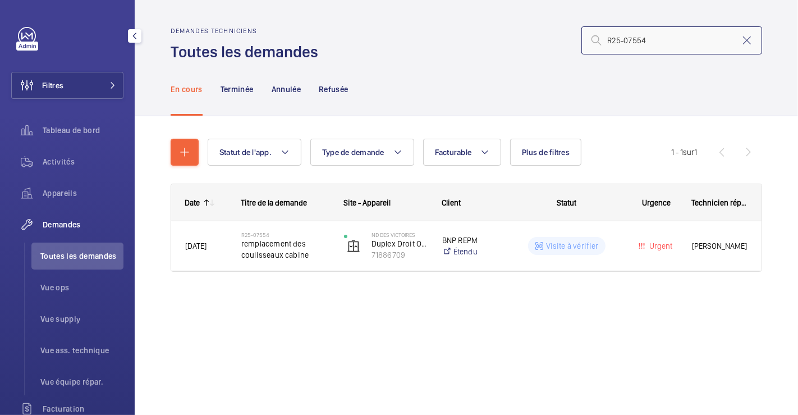
click at [655, 42] on input "R25-07554" at bounding box center [671, 40] width 181 height 28
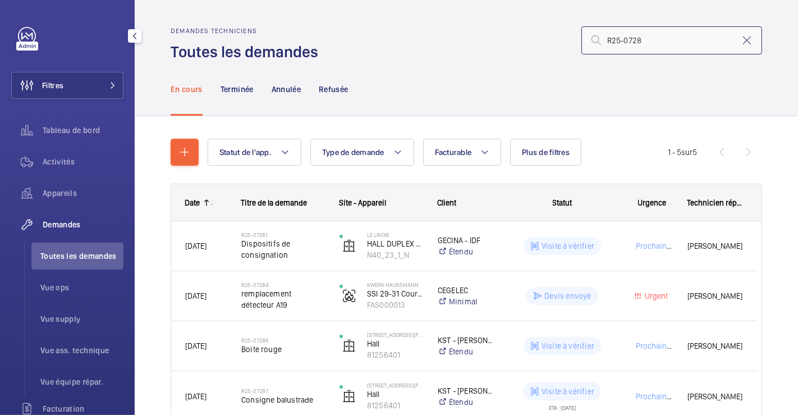
click at [623, 39] on input "R25-0728" at bounding box center [671, 40] width 181 height 28
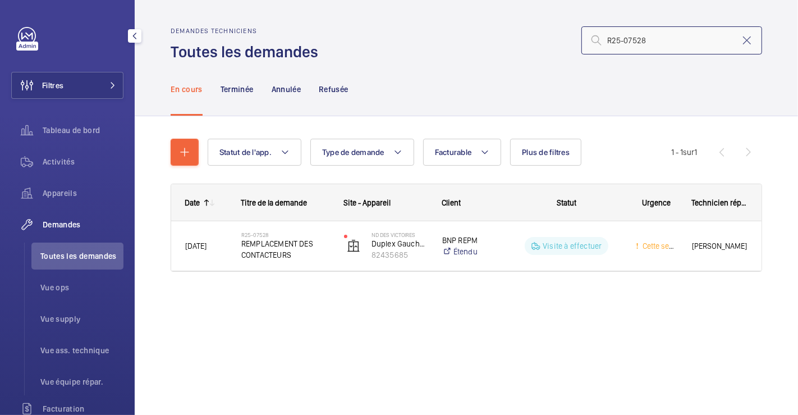
type input "R25-07528"
click at [312, 220] on div "Date Titre de la demande Site - Appareil Client" at bounding box center [466, 202] width 591 height 36
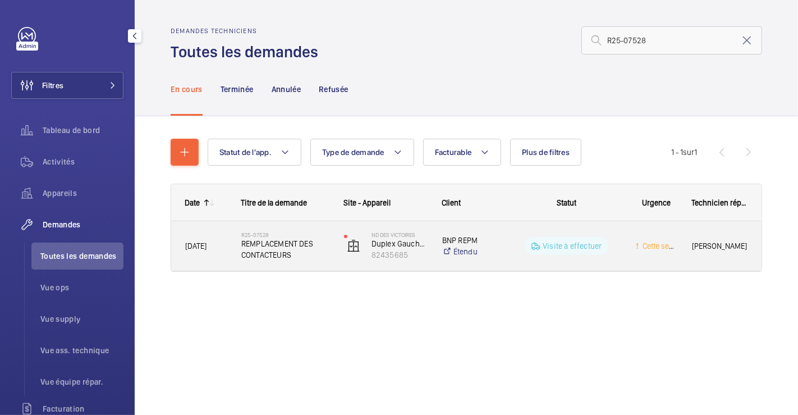
click at [300, 226] on div "R25-07528 REMPLACEMENT DES CONTACTEURS" at bounding box center [279, 246] width 102 height 50
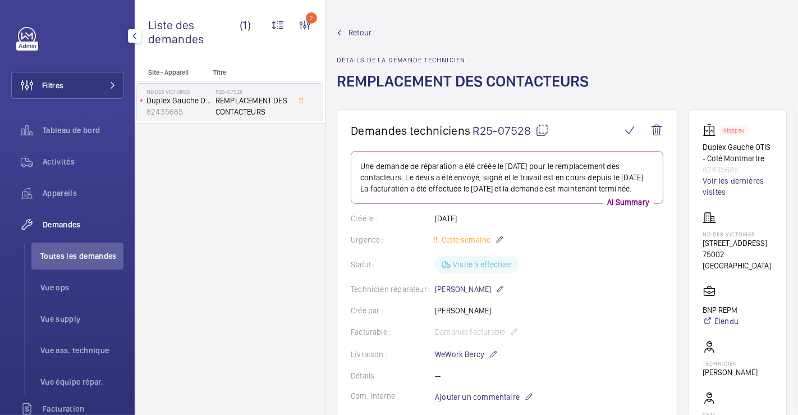
click at [364, 32] on span "Retour" at bounding box center [359, 32] width 23 height 11
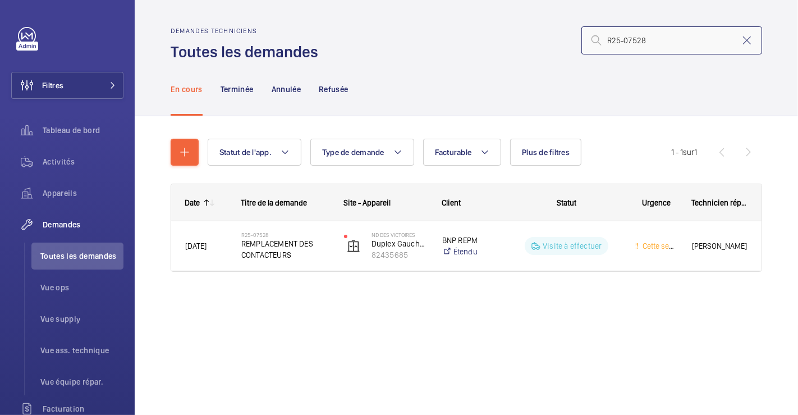
click at [650, 40] on input "R25-07528" at bounding box center [671, 40] width 181 height 28
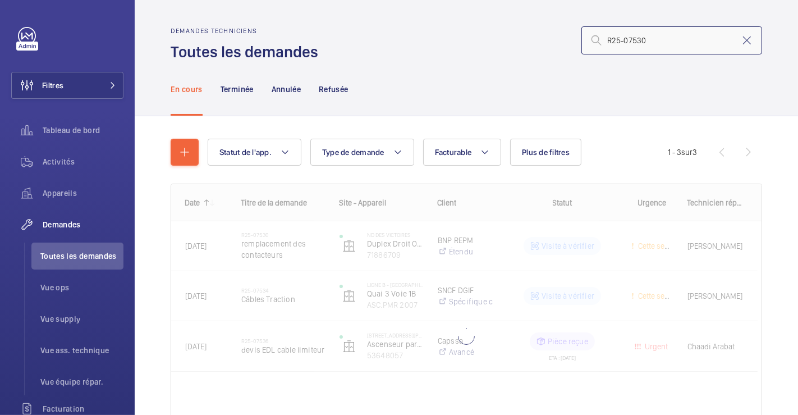
type input "R25-07530"
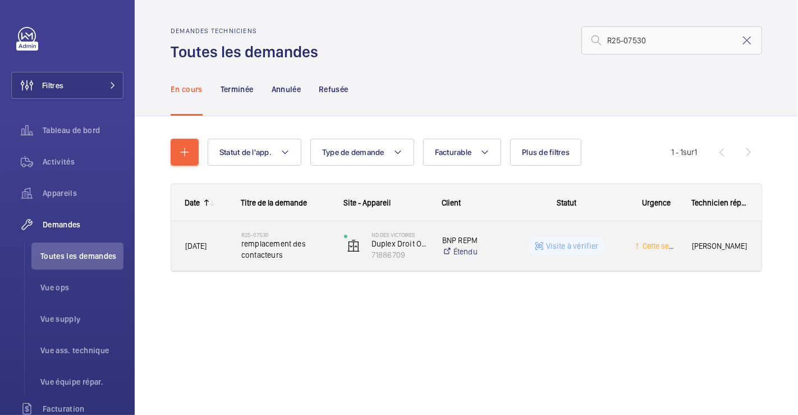
click at [324, 230] on div "R25-07530 remplacement des contacteurs" at bounding box center [285, 245] width 88 height 33
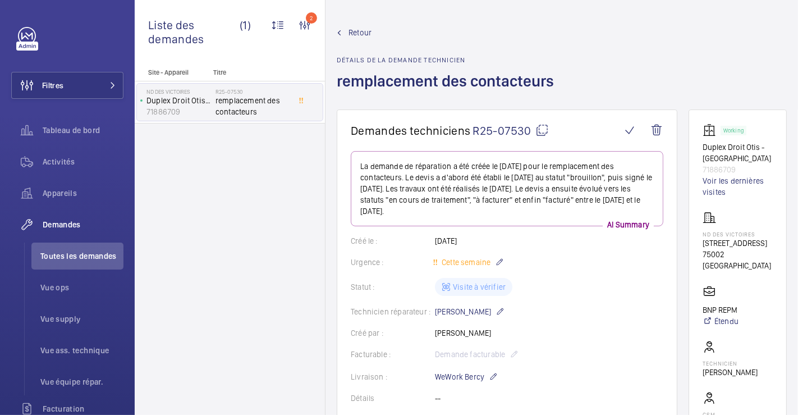
click at [357, 32] on span "Retour" at bounding box center [359, 32] width 23 height 11
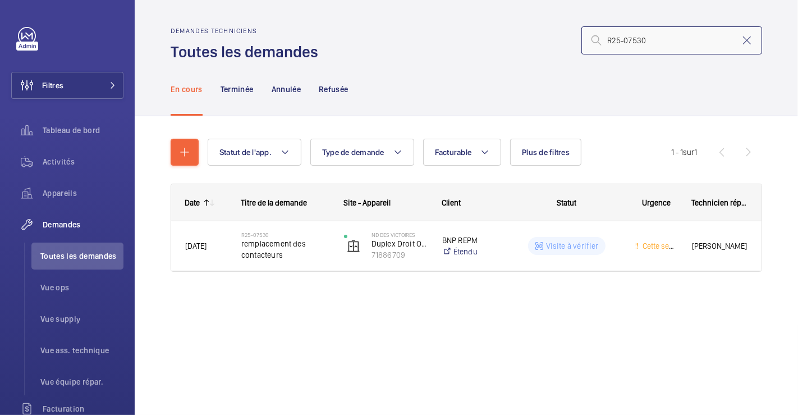
click at [653, 45] on input "R25-07530" at bounding box center [671, 40] width 181 height 28
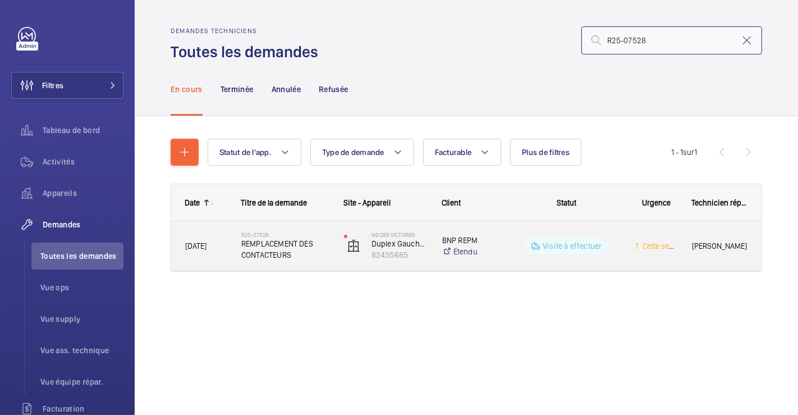
type input "R25-07528"
click at [513, 229] on div "Visite à effectuer" at bounding box center [560, 246] width 122 height 40
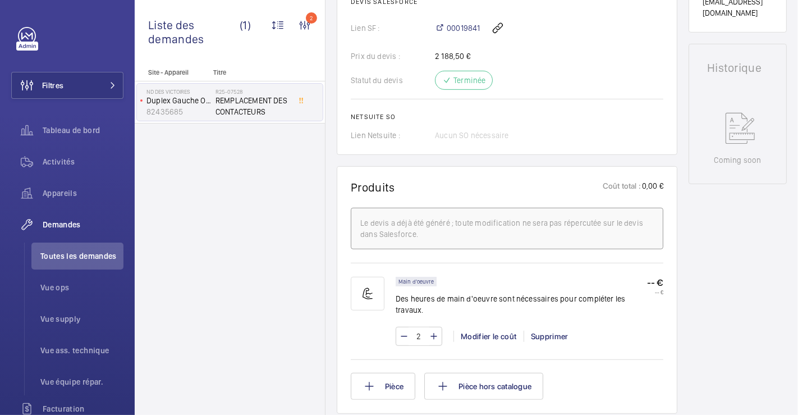
scroll to position [498, 0]
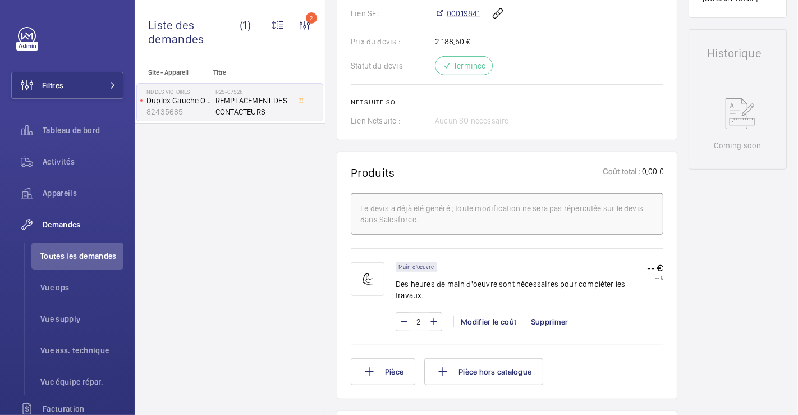
click at [460, 19] on span "00019841" at bounding box center [463, 13] width 33 height 11
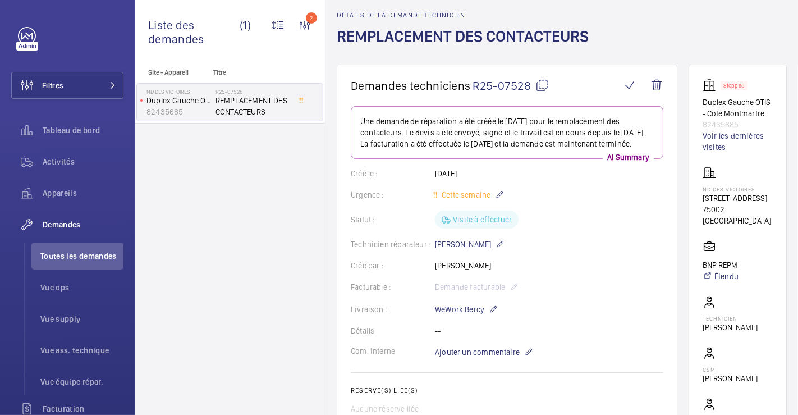
scroll to position [0, 0]
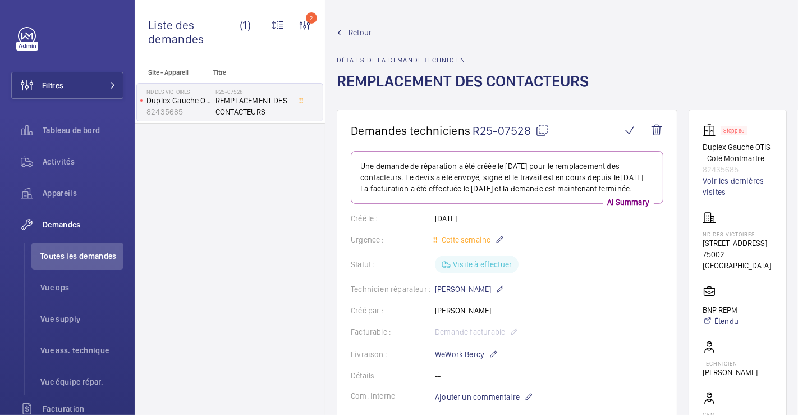
click at [352, 33] on span "Retour" at bounding box center [359, 32] width 23 height 11
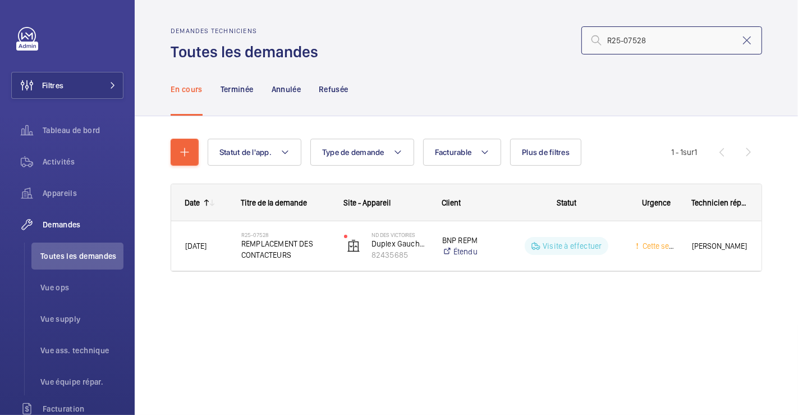
click at [653, 40] on input "R25-07528" at bounding box center [671, 40] width 181 height 28
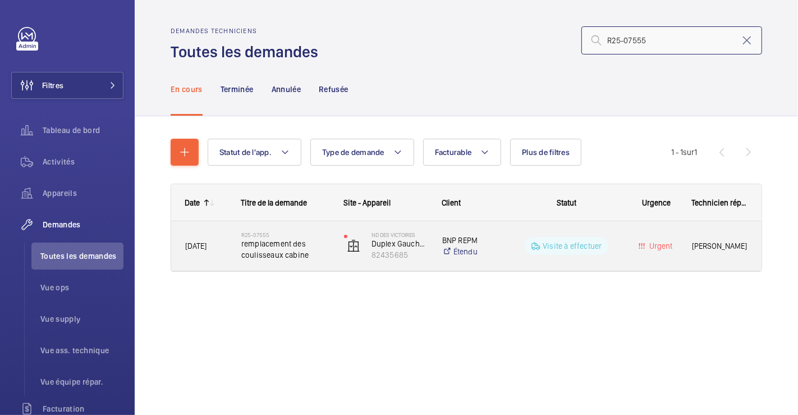
type input "R25-07555"
click at [315, 223] on div "R25-07555 remplacement des coulisseaux cabine" at bounding box center [279, 246] width 102 height 50
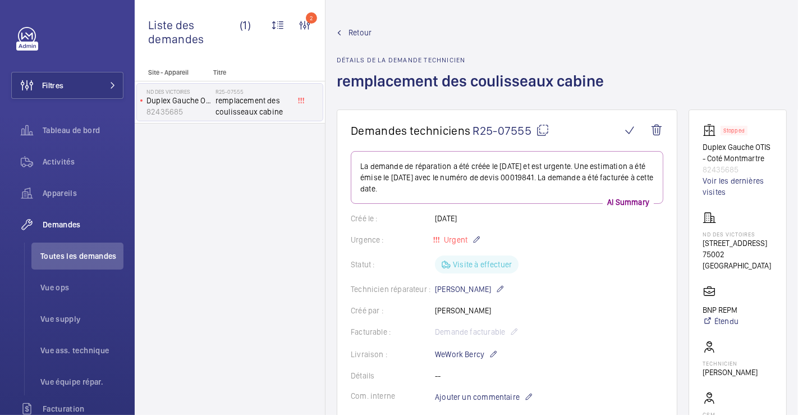
click at [352, 30] on span "Retour" at bounding box center [359, 32] width 23 height 11
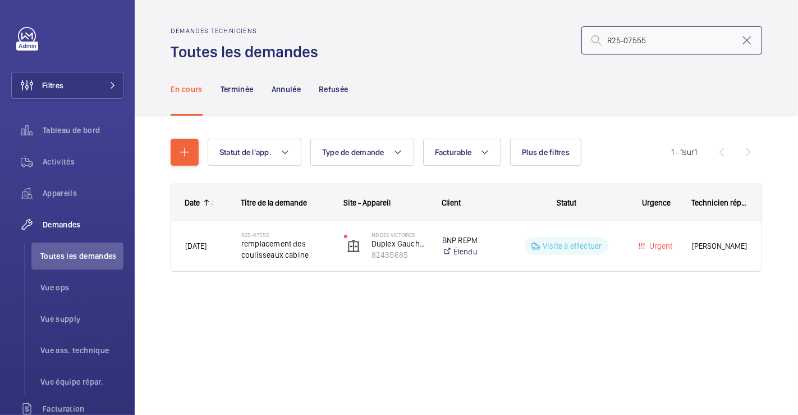
click at [654, 38] on input "R25-07555" at bounding box center [671, 40] width 181 height 28
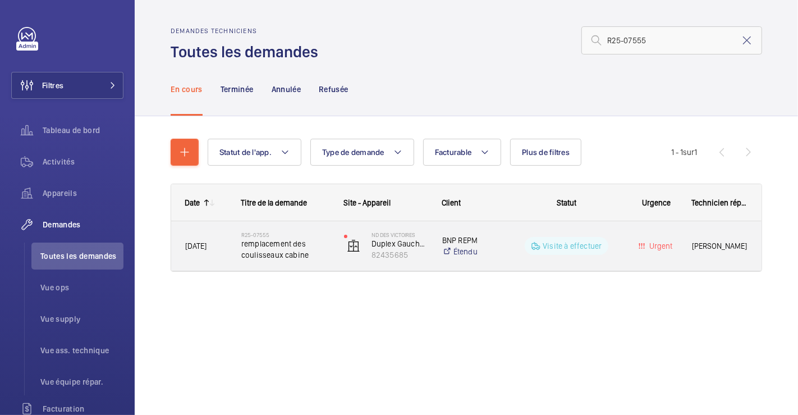
click at [316, 222] on div "R25-07555 remplacement des coulisseaux cabine" at bounding box center [279, 246] width 102 height 50
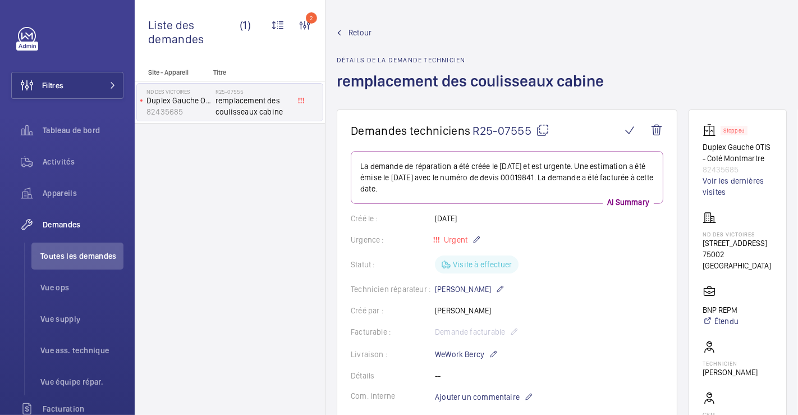
click at [360, 34] on span "Retour" at bounding box center [359, 32] width 23 height 11
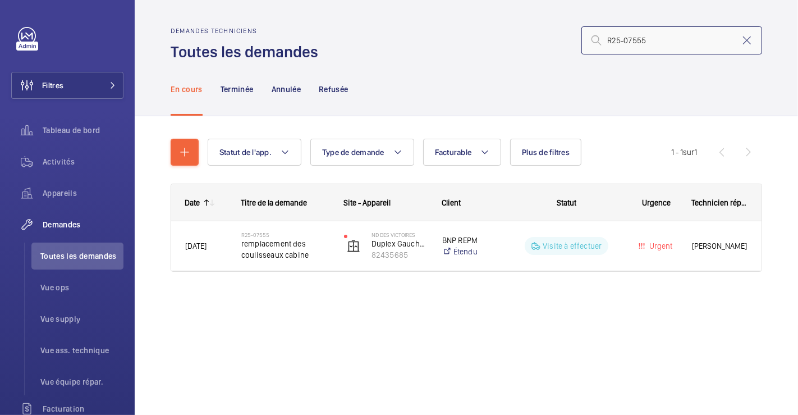
click at [662, 39] on input "R25-07555" at bounding box center [671, 40] width 181 height 28
type input "R25-07554"
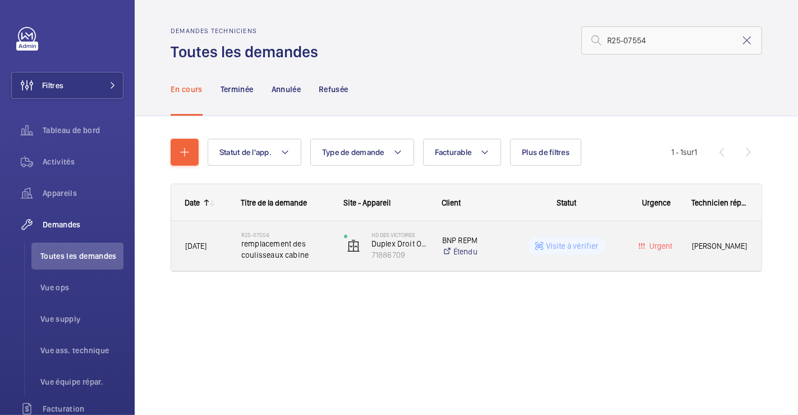
click at [496, 227] on div "BNP REPM Étendu" at bounding box center [463, 245] width 69 height 45
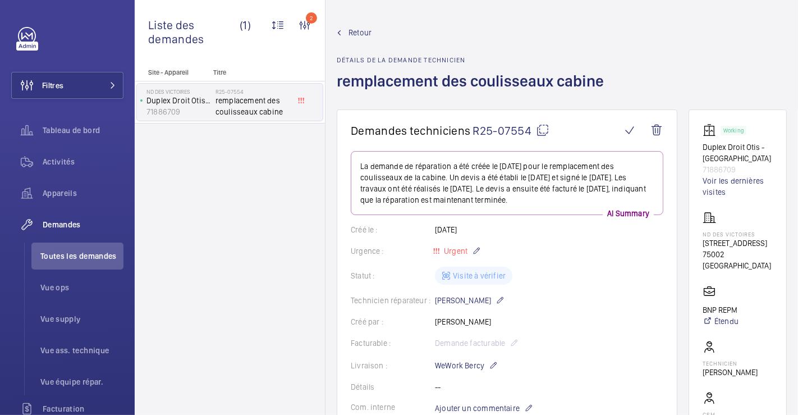
click at [357, 33] on span "Retour" at bounding box center [359, 32] width 23 height 11
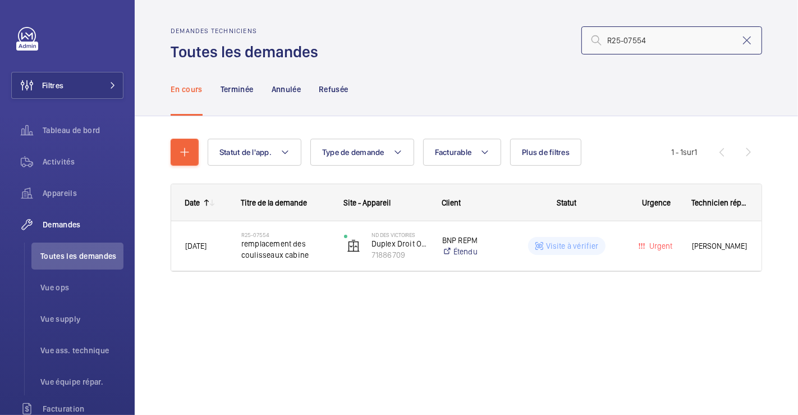
click at [656, 43] on input "R25-07554" at bounding box center [671, 40] width 181 height 28
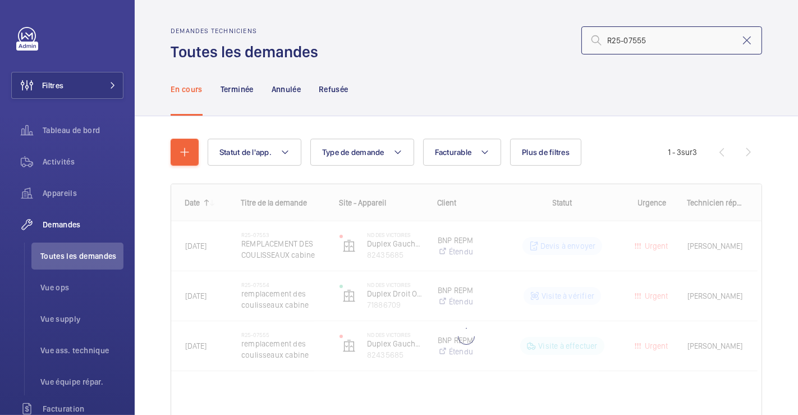
type input "R25-07555"
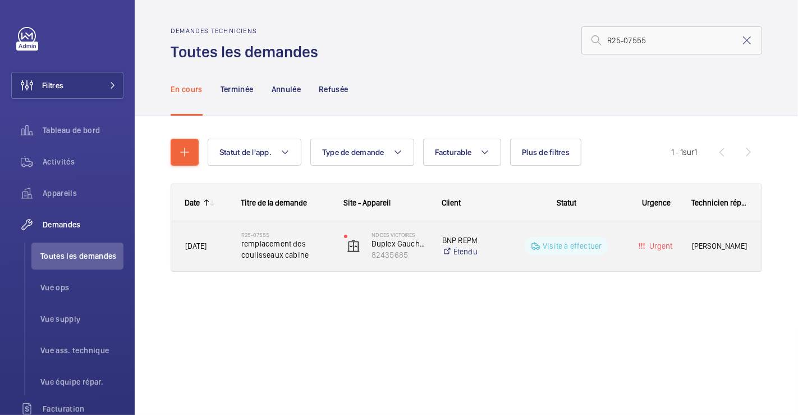
click at [330, 231] on div "ND DES VICTOIRES Duplex Gauche OTIS - Coté Montmartre 82435685" at bounding box center [378, 246] width 97 height 46
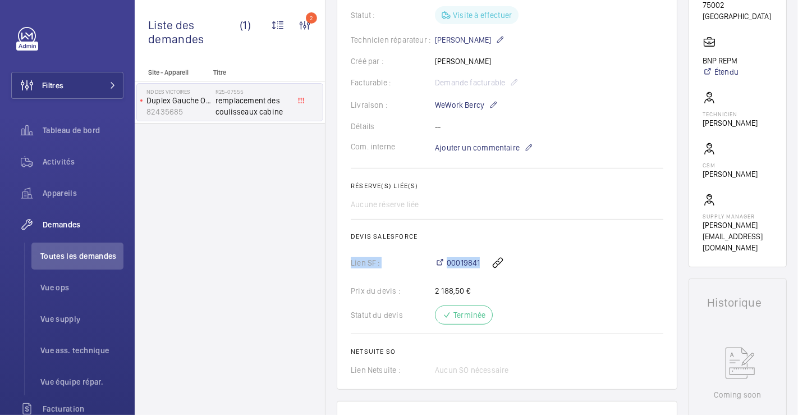
scroll to position [125, 0]
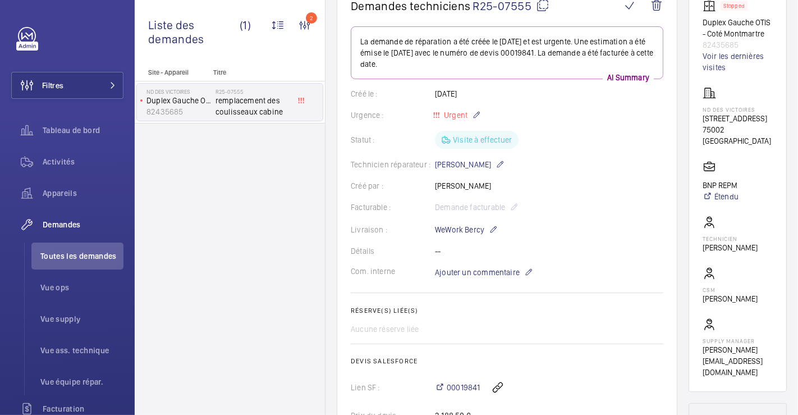
click at [595, 198] on wm-front-card-body "La demande de réparation a été créée le 3 juin 2025 et est urgente. Une estimat…" at bounding box center [507, 263] width 313 height 474
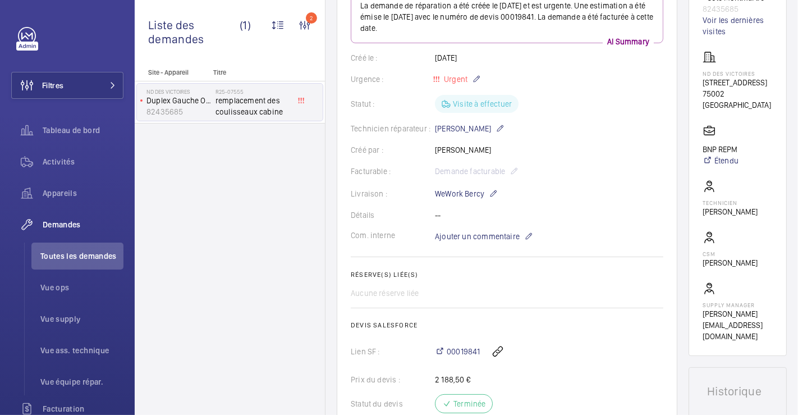
scroll to position [249, 0]
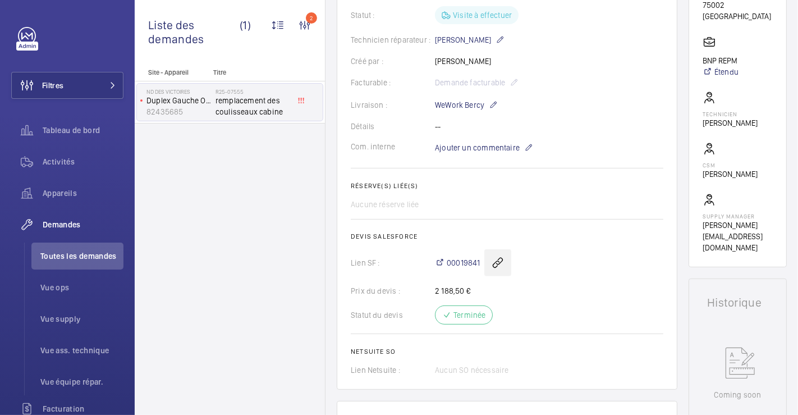
click at [502, 258] on wm-front-icon-button at bounding box center [497, 262] width 27 height 27
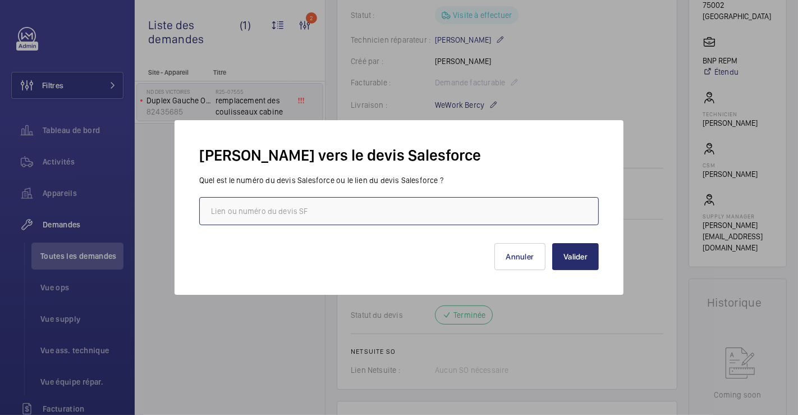
click at [499, 214] on input "text" at bounding box center [399, 211] width 400 height 28
paste input "https://wemaintain.lightning.force.com/lightning/r/Quote/0Q0SZ000005IKAH0A4/view"
type input "https://wemaintain.lightning.force.com/lightning/r/Quote/0Q0SZ000005IKAH0A4/view"
click at [578, 254] on button "Valider" at bounding box center [575, 256] width 47 height 27
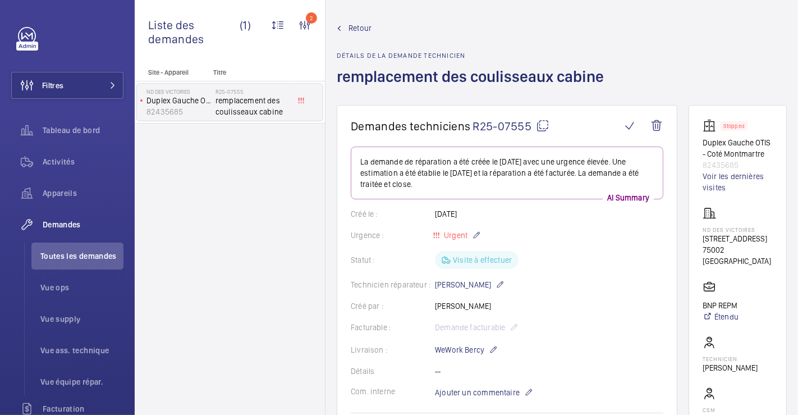
scroll to position [0, 0]
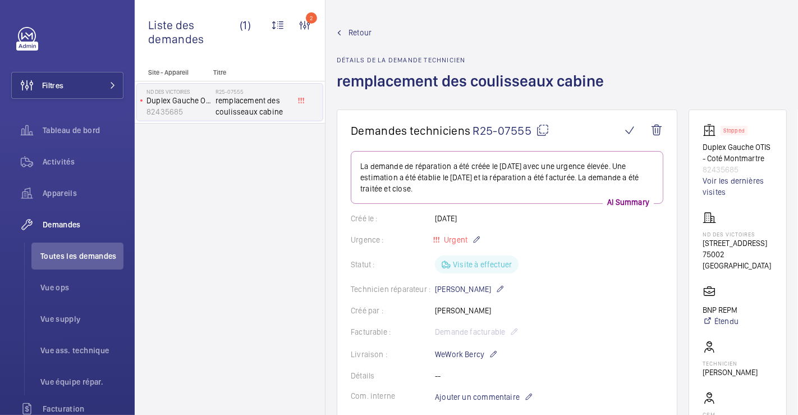
drag, startPoint x: 405, startPoint y: 4, endPoint x: 398, endPoint y: 9, distance: 8.9
click at [405, 4] on wm-front-admin-header "Retour Détails de la demande technicien remplacement des coulisseaux cabine" at bounding box center [561, 54] width 472 height 109
click at [364, 31] on span "Retour" at bounding box center [359, 32] width 23 height 11
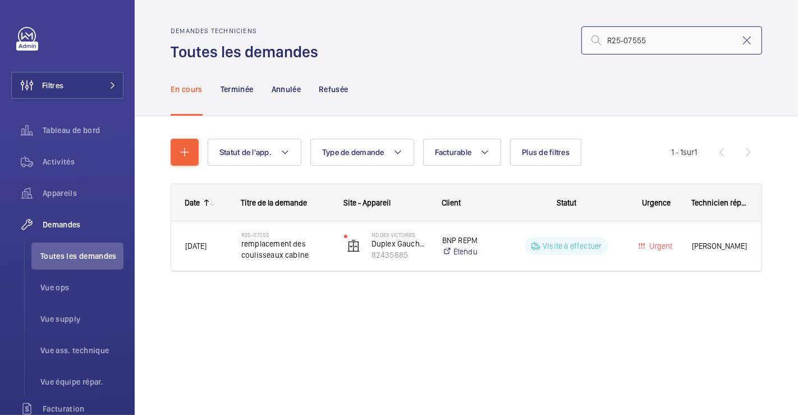
click at [653, 40] on input "R25-07555" at bounding box center [671, 40] width 181 height 28
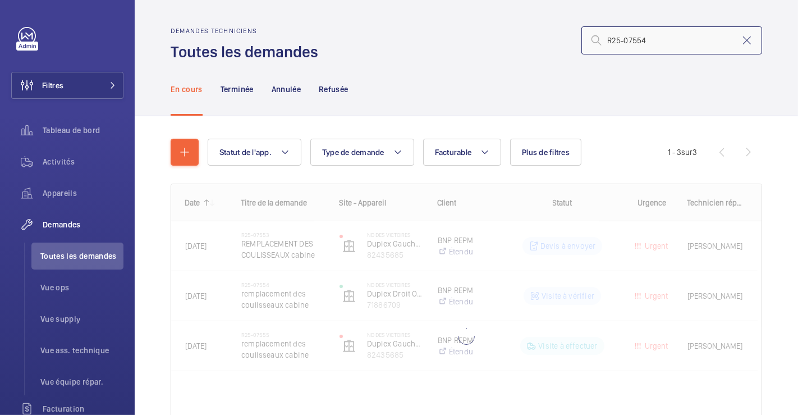
type input "R25-07554"
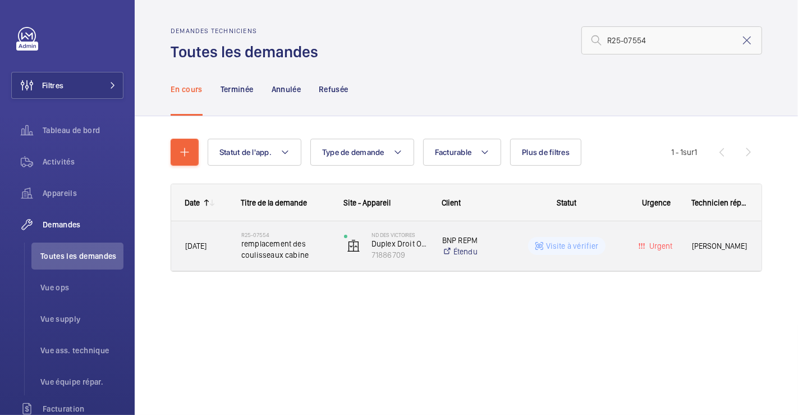
click at [321, 226] on div "R25-07554 remplacement des coulisseaux cabine" at bounding box center [279, 246] width 102 height 50
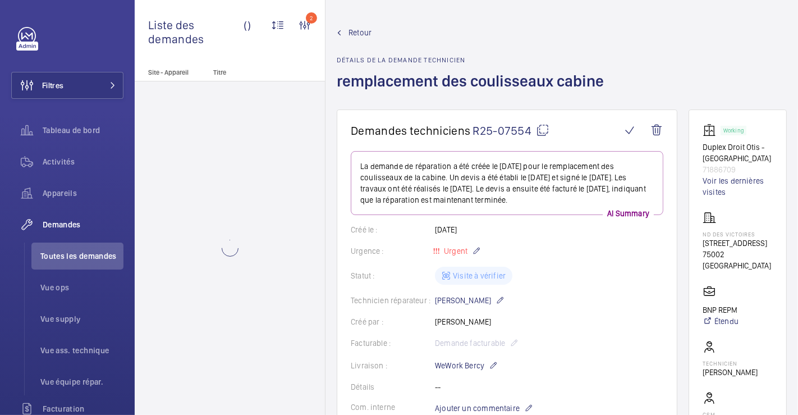
scroll to position [249, 0]
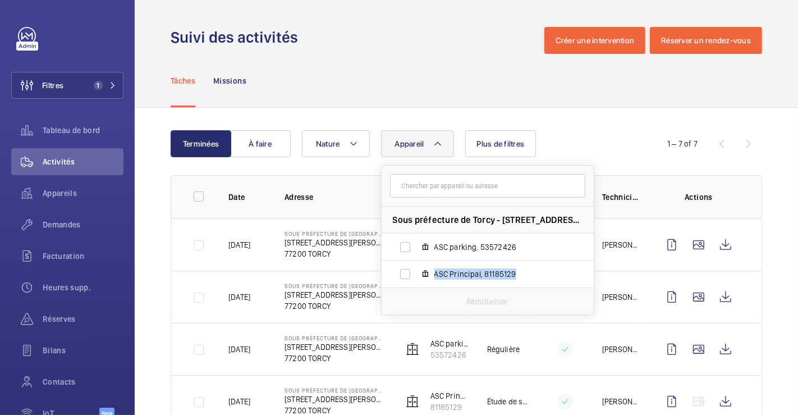
scroll to position [62, 0]
